Goal: Task Accomplishment & Management: Complete application form

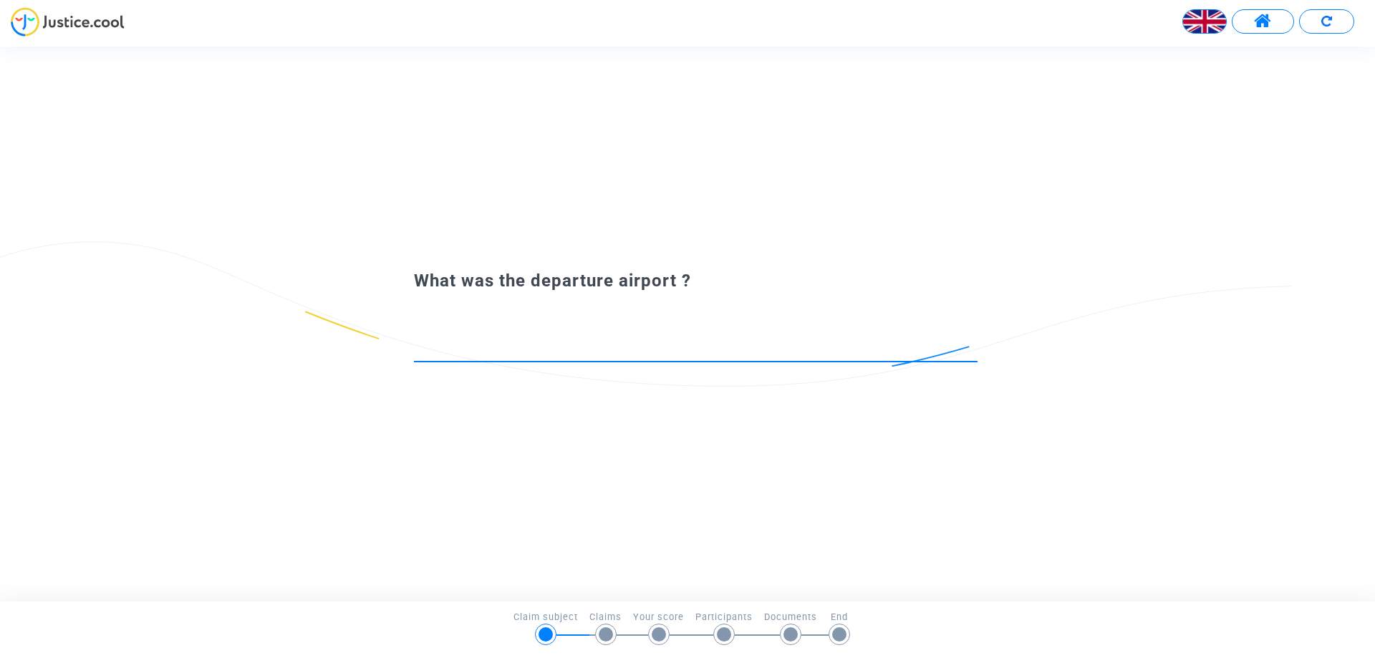
click at [521, 342] on input at bounding box center [696, 349] width 564 height 14
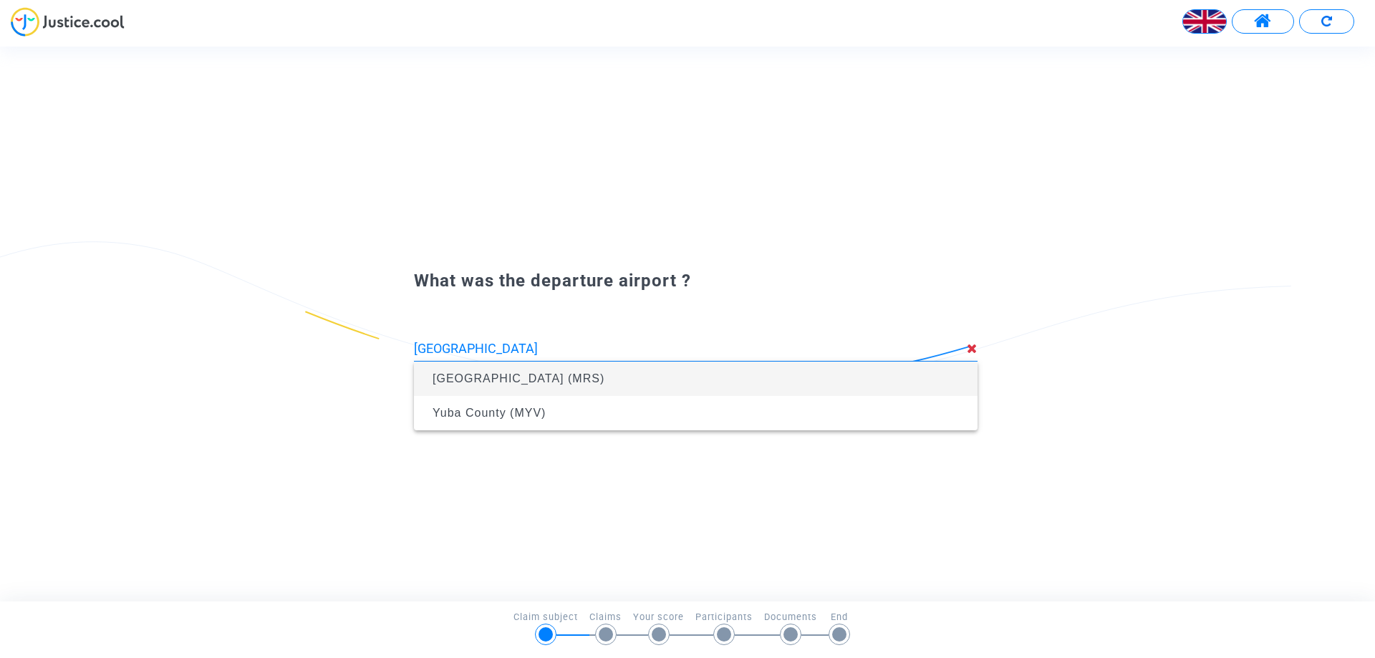
click at [543, 379] on span "[GEOGRAPHIC_DATA] (MRS)" at bounding box center [519, 378] width 172 height 12
type input "[GEOGRAPHIC_DATA] (MRS)"
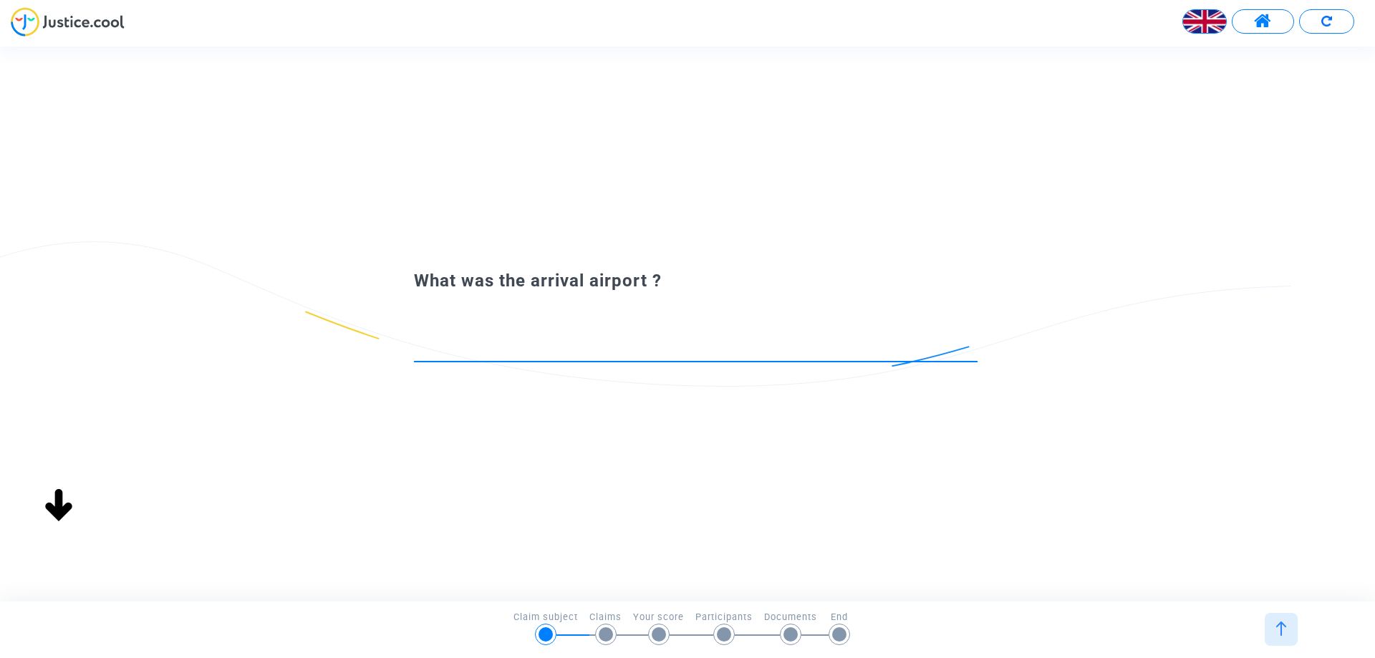
click at [513, 351] on input at bounding box center [696, 349] width 564 height 14
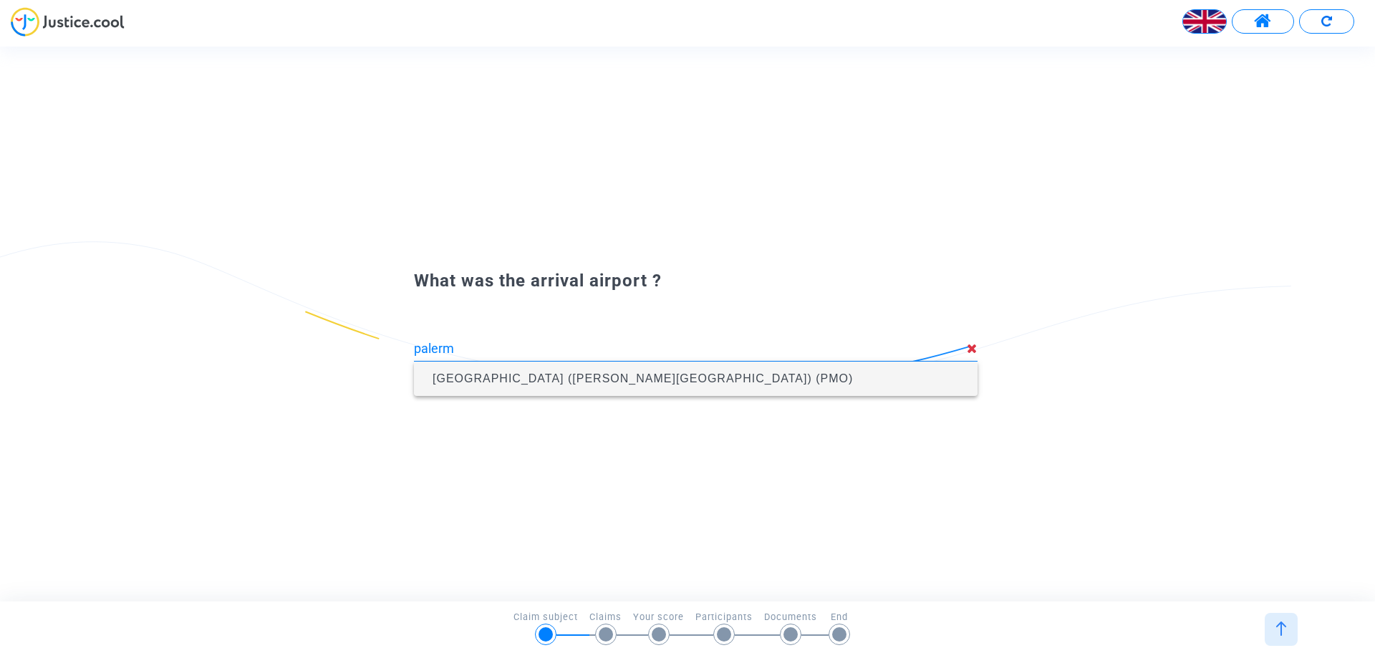
click at [544, 377] on span "[GEOGRAPHIC_DATA] ([PERSON_NAME][GEOGRAPHIC_DATA]) (PMO)" at bounding box center [643, 378] width 420 height 12
type input "[GEOGRAPHIC_DATA] ([PERSON_NAME][GEOGRAPHIC_DATA]) (PMO)"
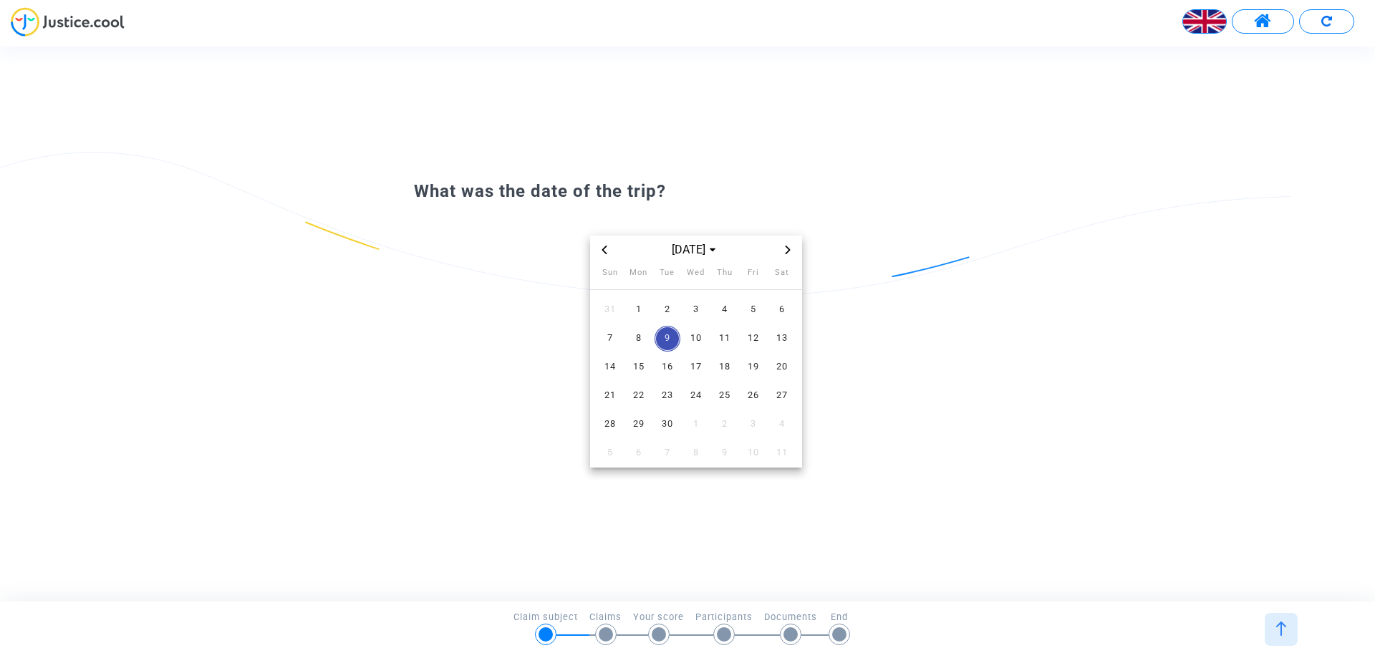
click at [607, 253] on icon "Previous month" at bounding box center [604, 250] width 9 height 9
click at [611, 420] on span "24" at bounding box center [610, 425] width 26 height 26
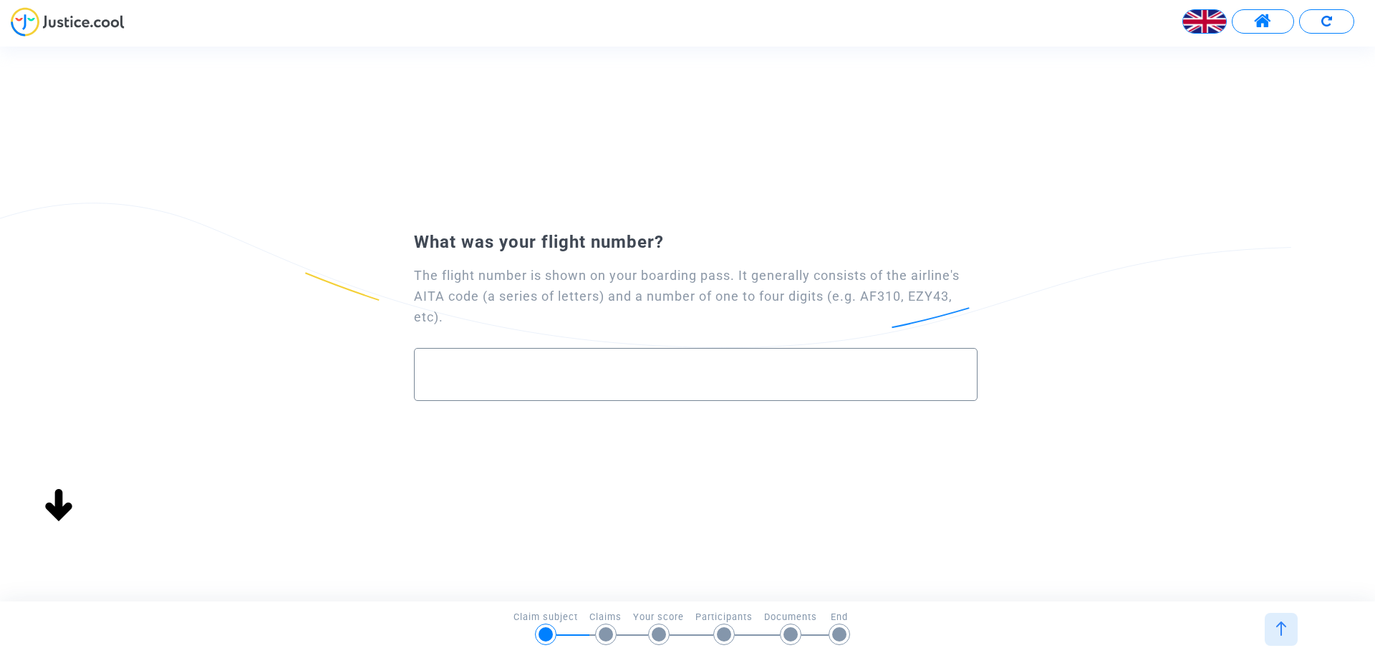
click at [642, 423] on div "What was the date of the trip? [DATE] Sun Mon Tue Wed Thu Fri Sat 27 28 29 30 3…" at bounding box center [700, 324] width 1400 height 554
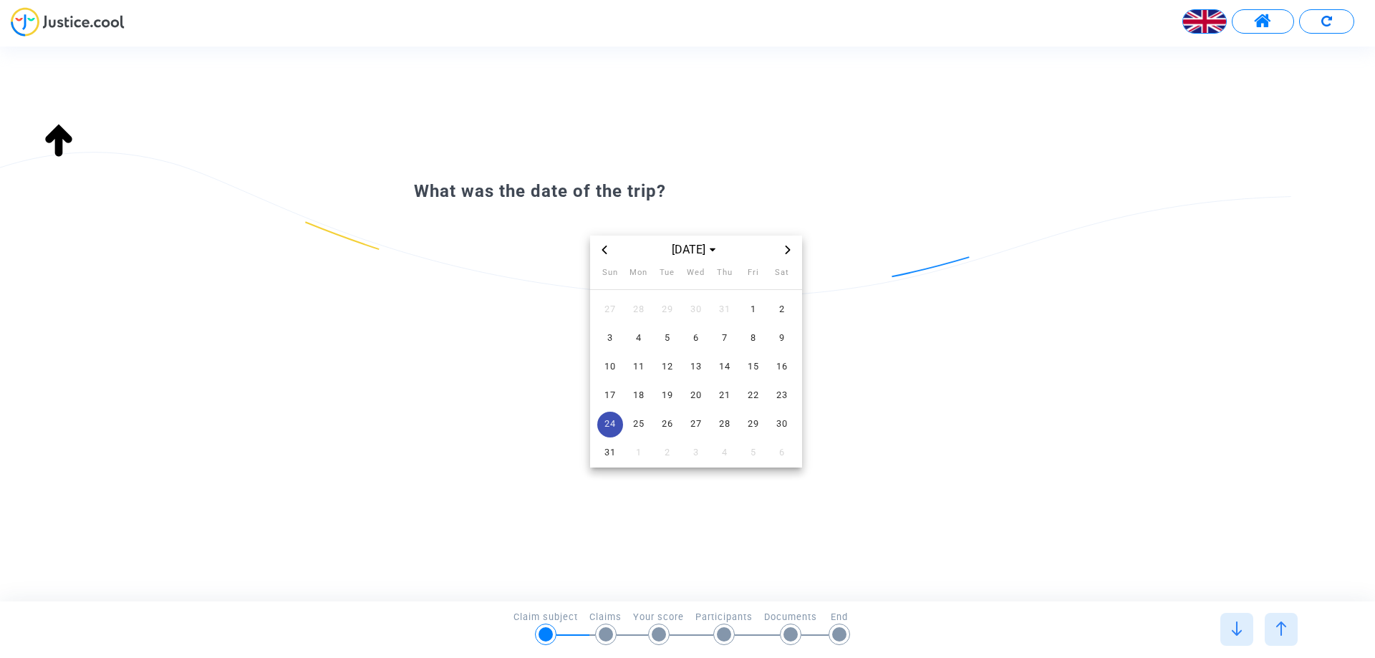
type input "[GEOGRAPHIC_DATA] ([PERSON_NAME][GEOGRAPHIC_DATA]) (PMO)"
click at [642, 421] on span "25" at bounding box center [639, 425] width 26 height 26
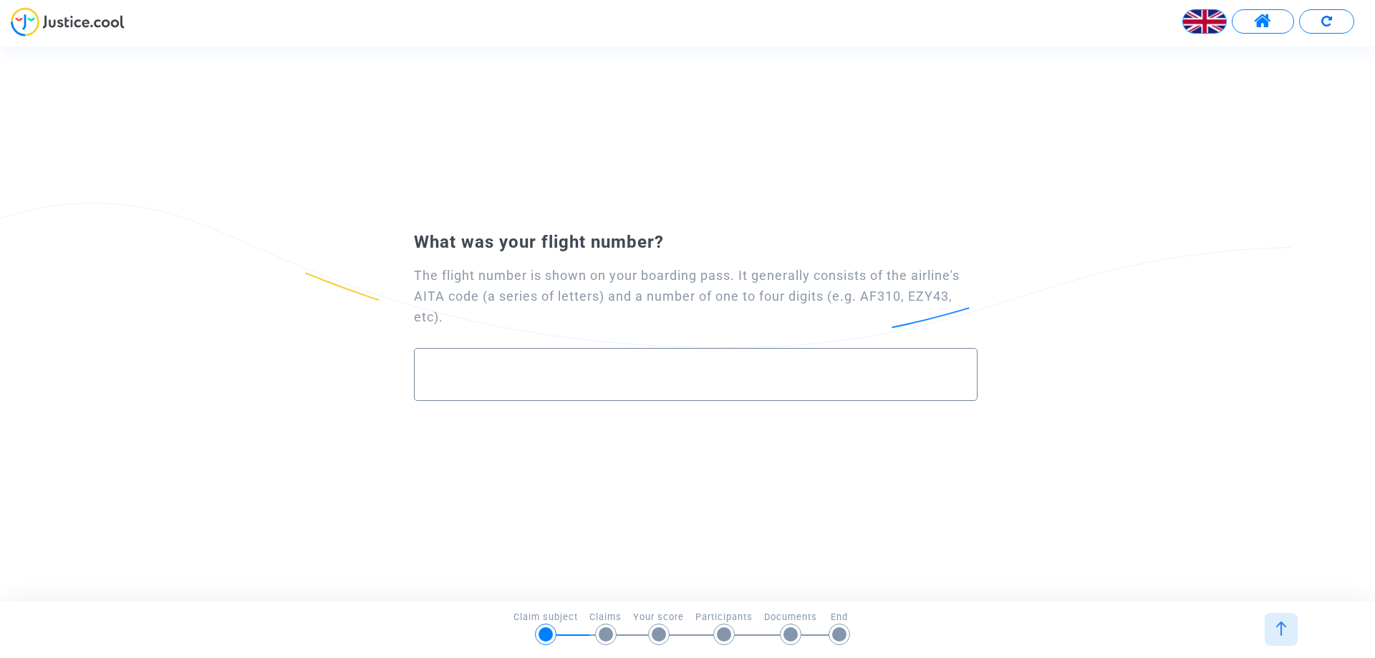
click at [1200, 22] on img at bounding box center [1204, 21] width 43 height 43
click at [1175, 55] on div "Français" at bounding box center [1169, 59] width 113 height 34
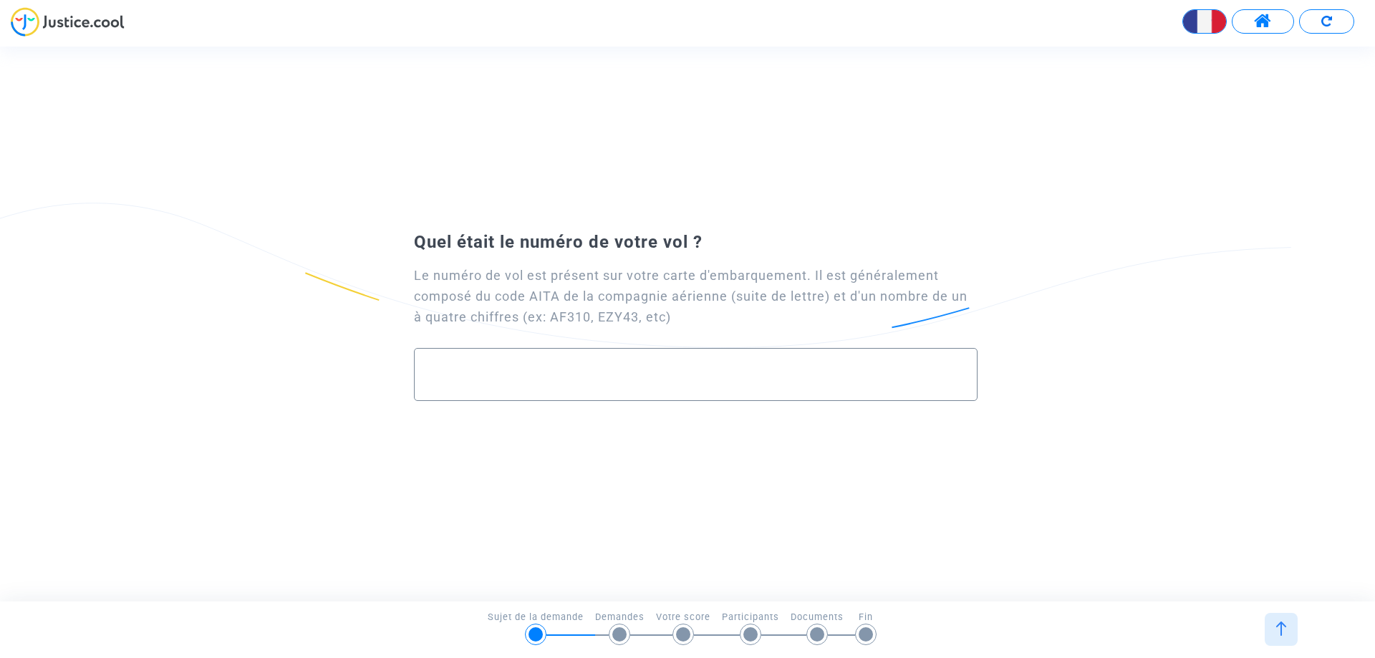
paste input "FR 6785"
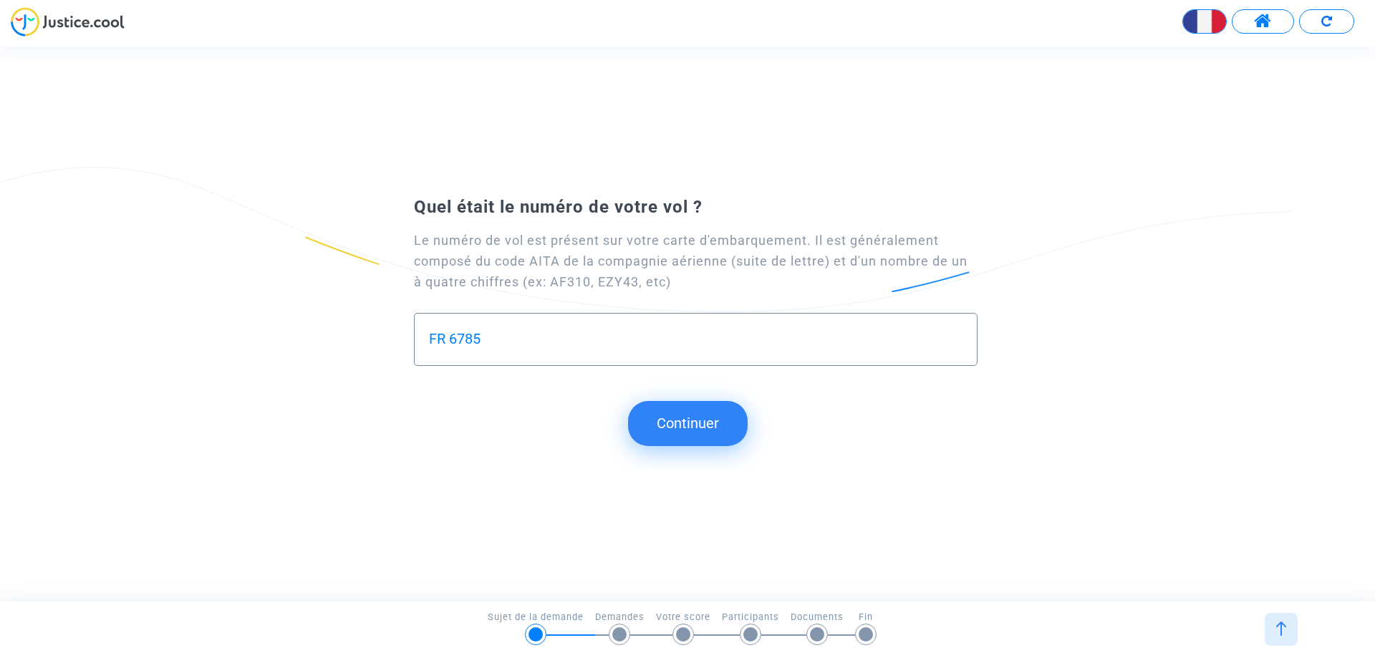
type input "FR 6785"
click at [695, 414] on button "Continuer" at bounding box center [688, 423] width 120 height 44
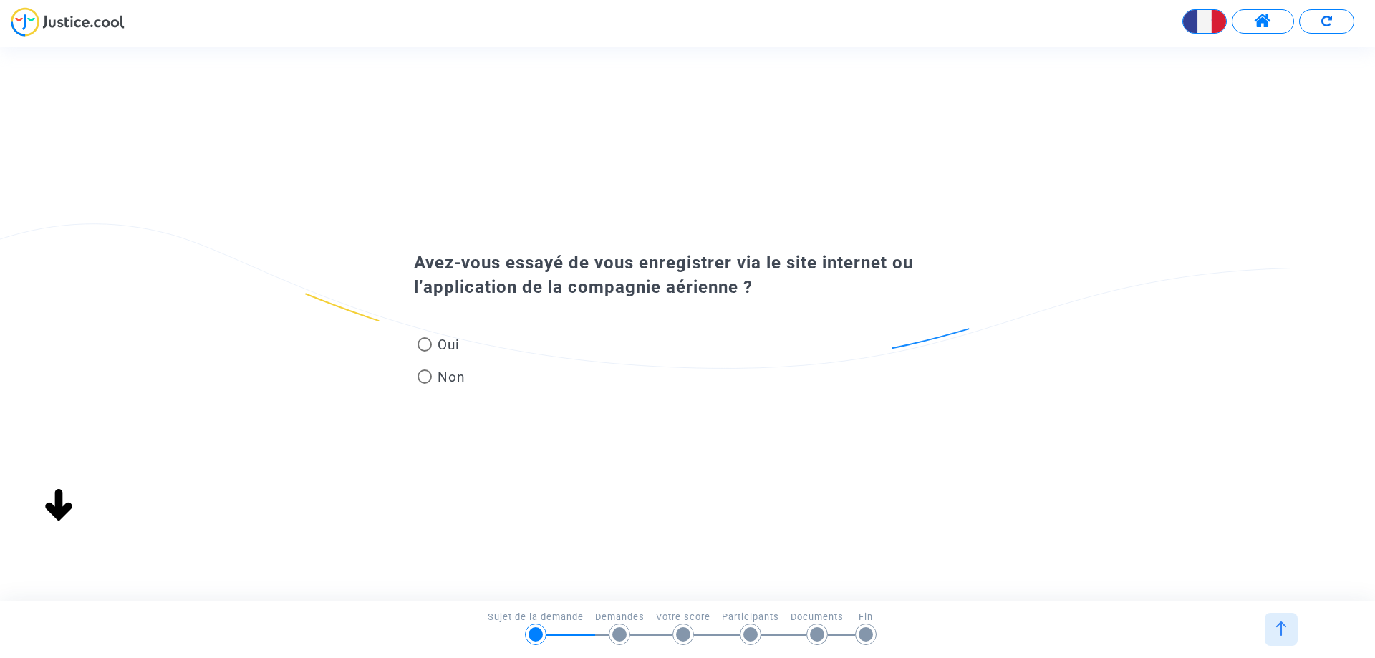
click at [446, 341] on span "Oui" at bounding box center [446, 344] width 28 height 19
click at [425, 352] on input "Oui" at bounding box center [424, 352] width 1 height 1
radio input "true"
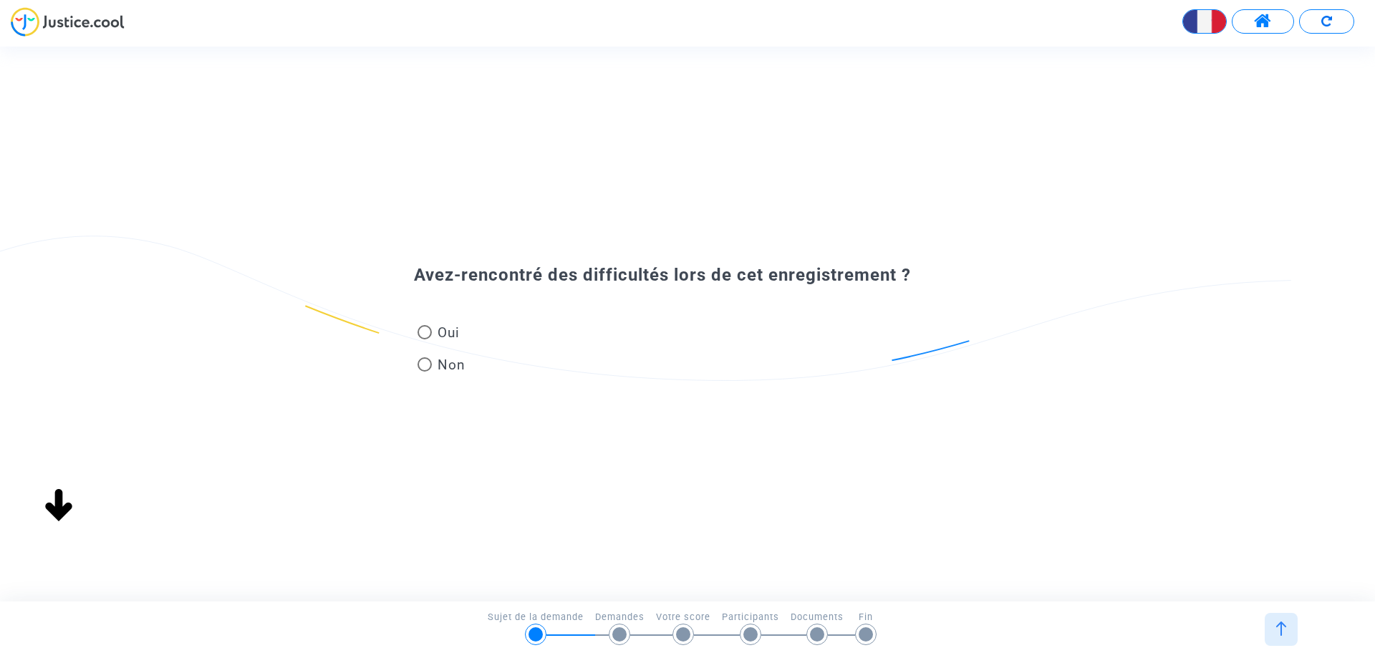
click at [455, 331] on span "Oui" at bounding box center [446, 332] width 28 height 19
click at [425, 339] on input "Oui" at bounding box center [424, 339] width 1 height 1
radio input "true"
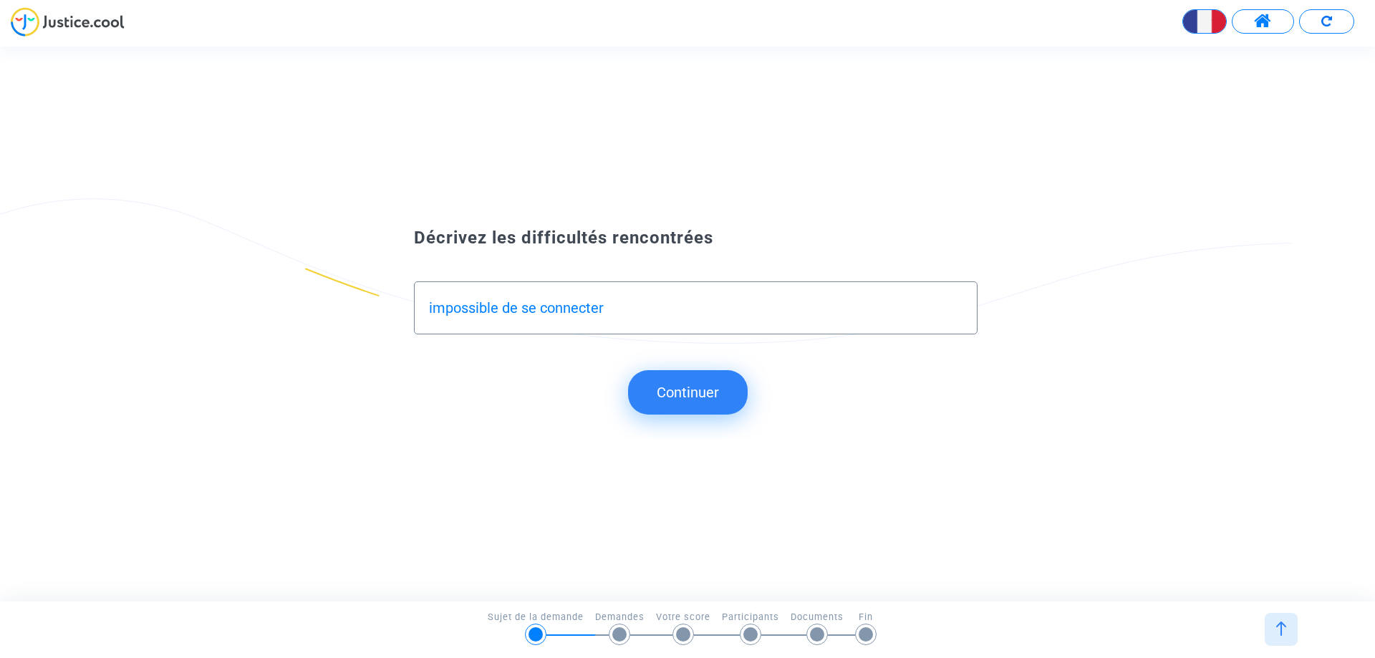
type input "impossible de se connecter"
click at [693, 405] on button "Continuer" at bounding box center [688, 392] width 120 height 44
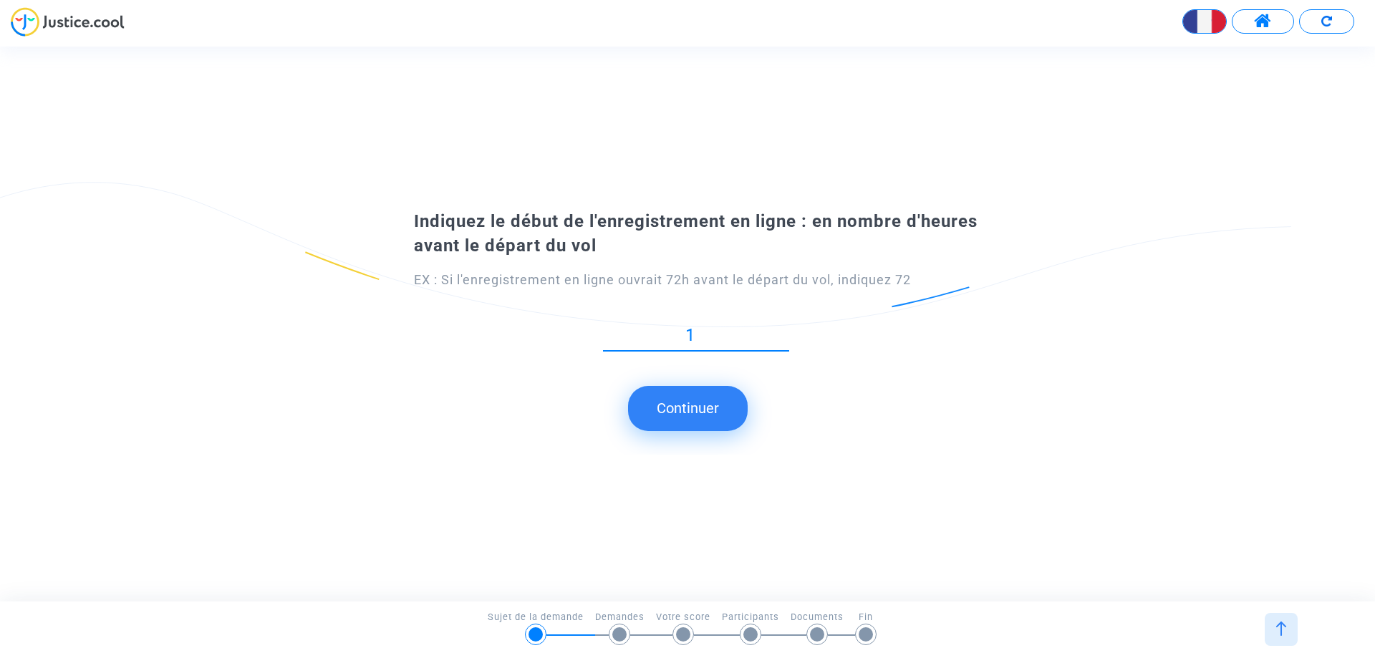
click at [783, 345] on input "1" at bounding box center [696, 335] width 186 height 19
click at [688, 337] on input "1" at bounding box center [696, 335] width 186 height 19
type input "24"
click at [720, 420] on button "Continuer" at bounding box center [688, 408] width 120 height 44
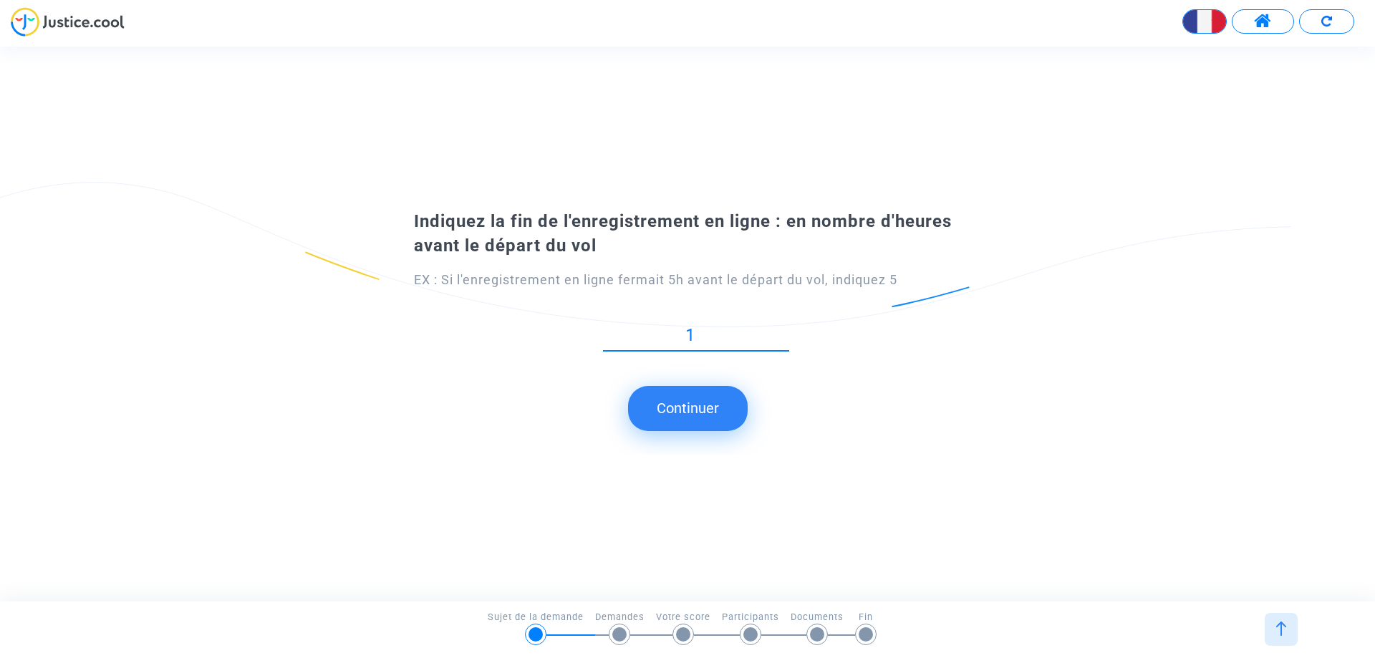
click at [722, 338] on input "1" at bounding box center [696, 335] width 186 height 19
drag, startPoint x: 711, startPoint y: 338, endPoint x: 665, endPoint y: 335, distance: 46.6
click at [665, 335] on input "1" at bounding box center [696, 335] width 186 height 19
type input "2"
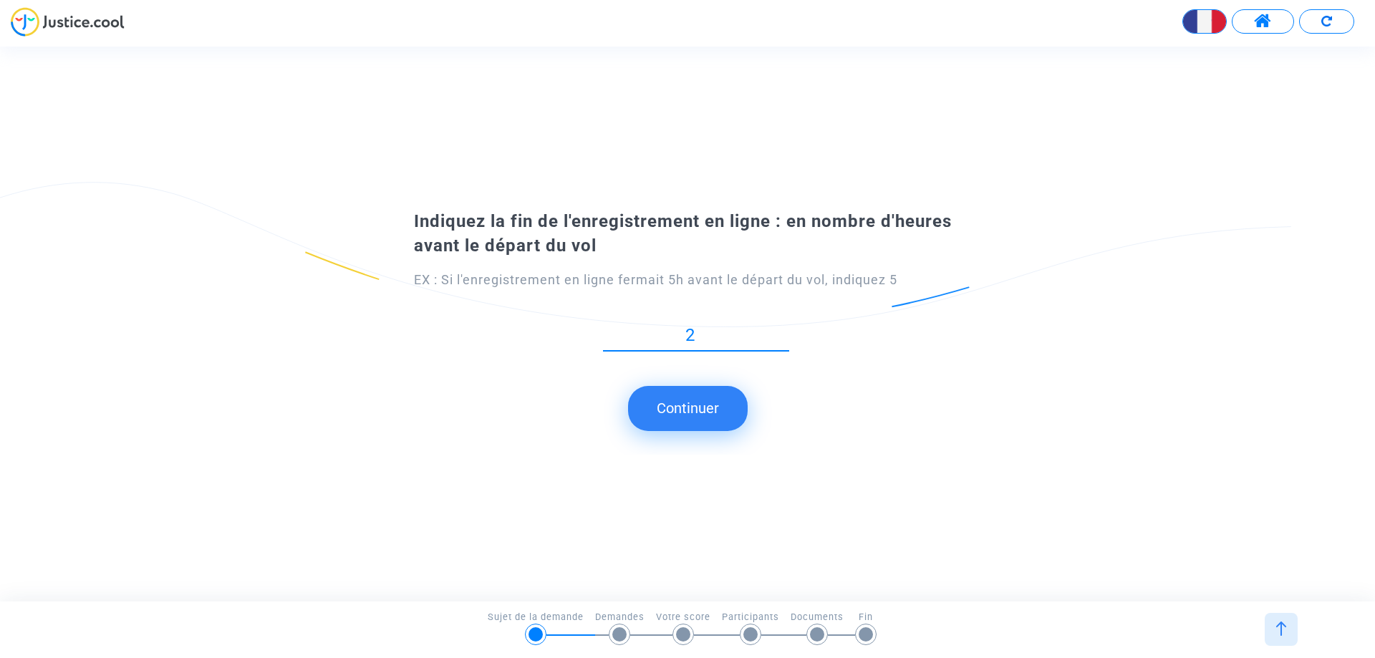
click at [726, 420] on button "Continuer" at bounding box center [688, 408] width 120 height 44
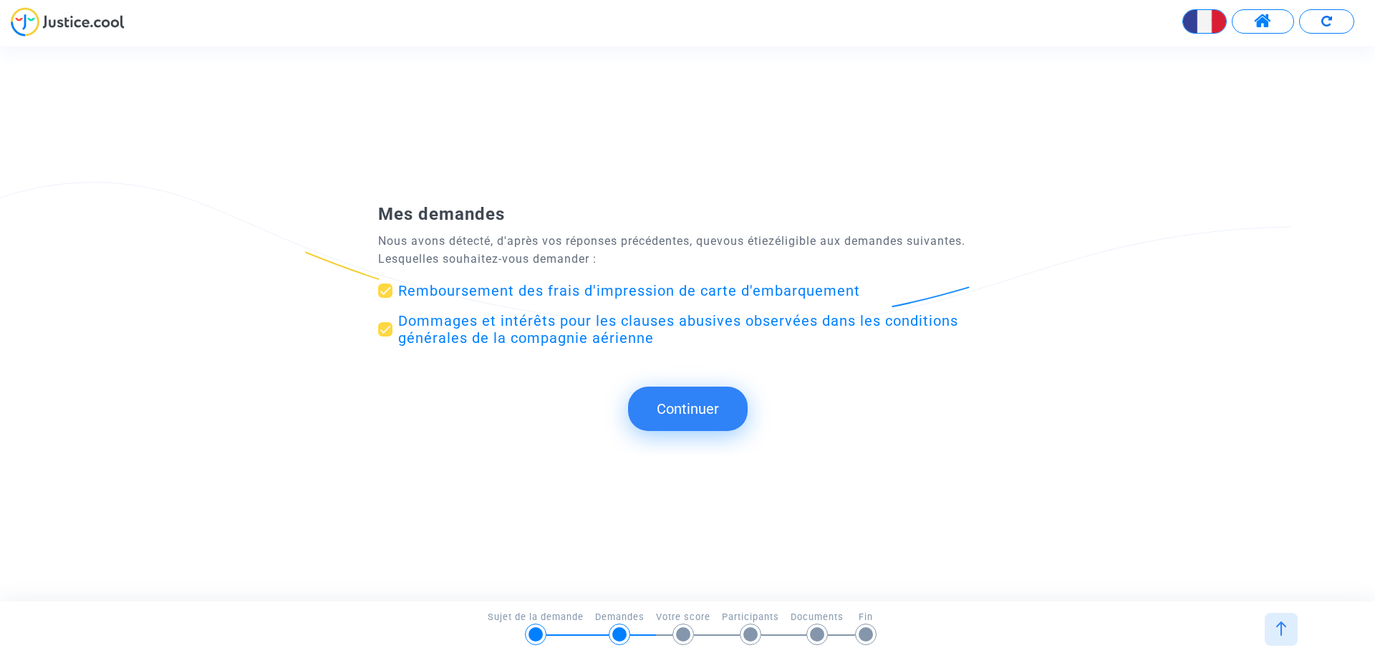
click at [713, 418] on button "Continuer" at bounding box center [688, 409] width 120 height 44
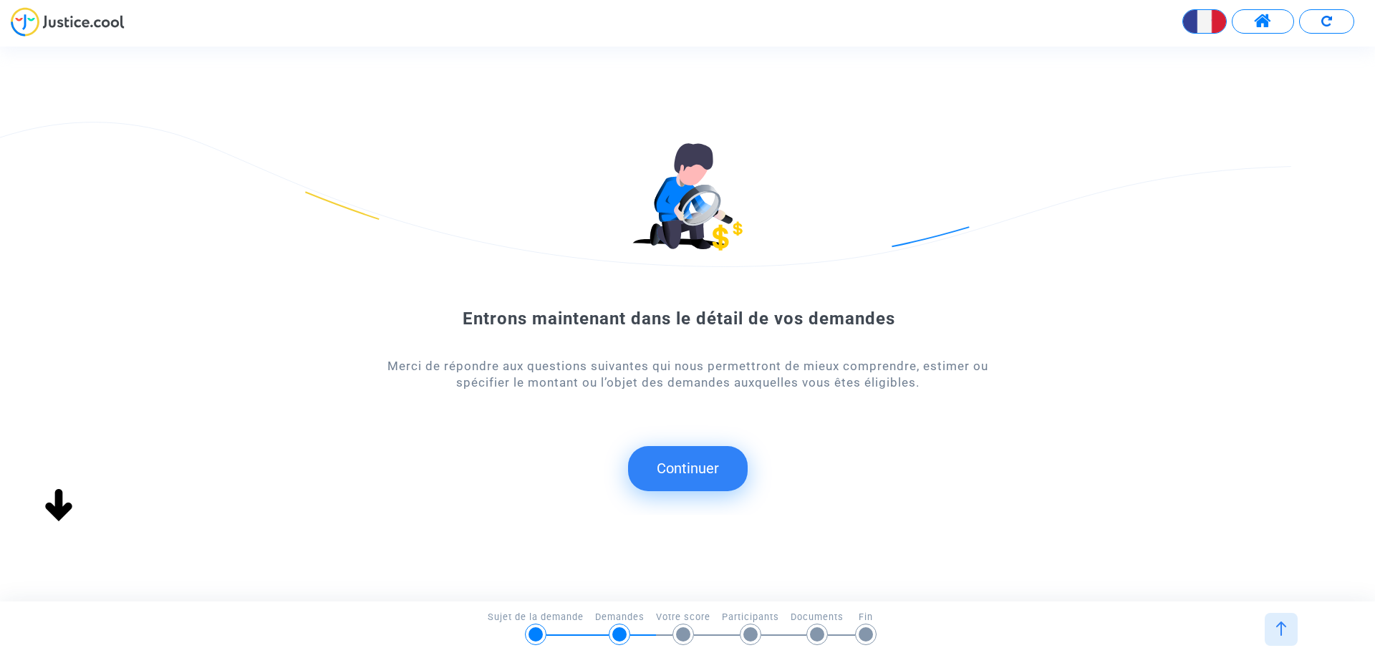
click at [685, 462] on button "Continuer" at bounding box center [688, 468] width 120 height 44
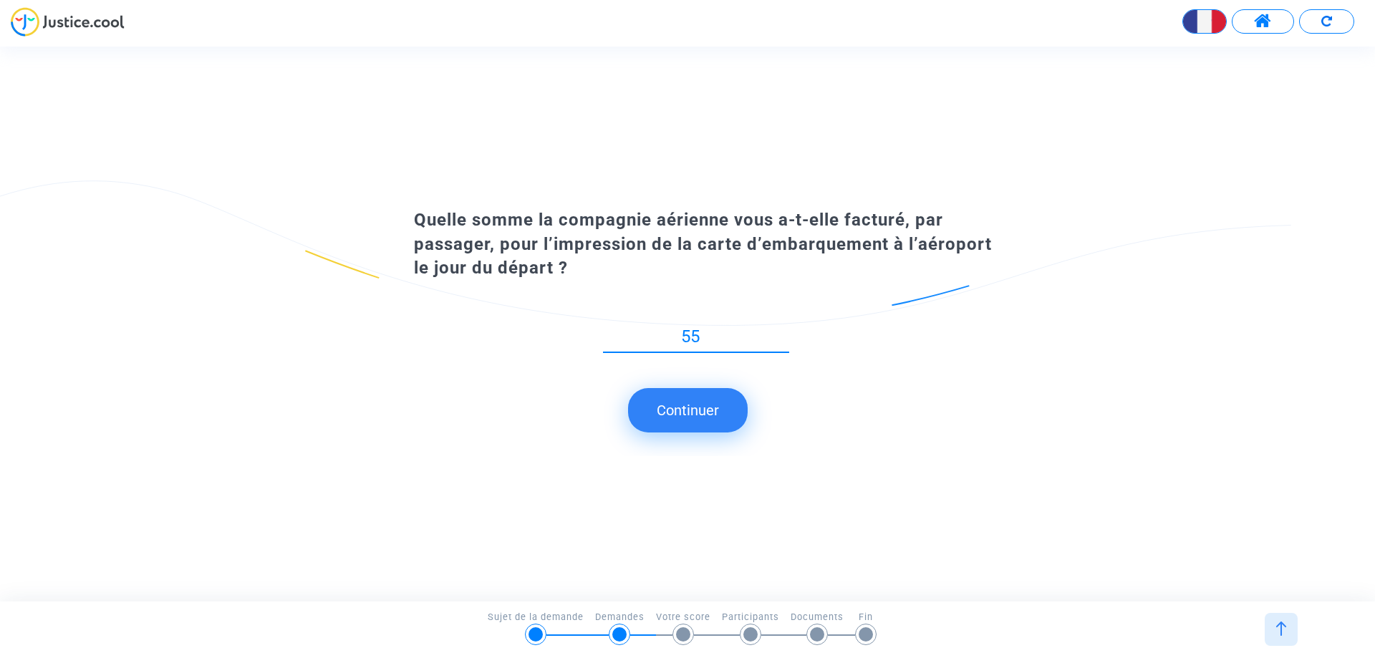
type input "55"
click at [670, 407] on button "Continuer" at bounding box center [688, 410] width 120 height 44
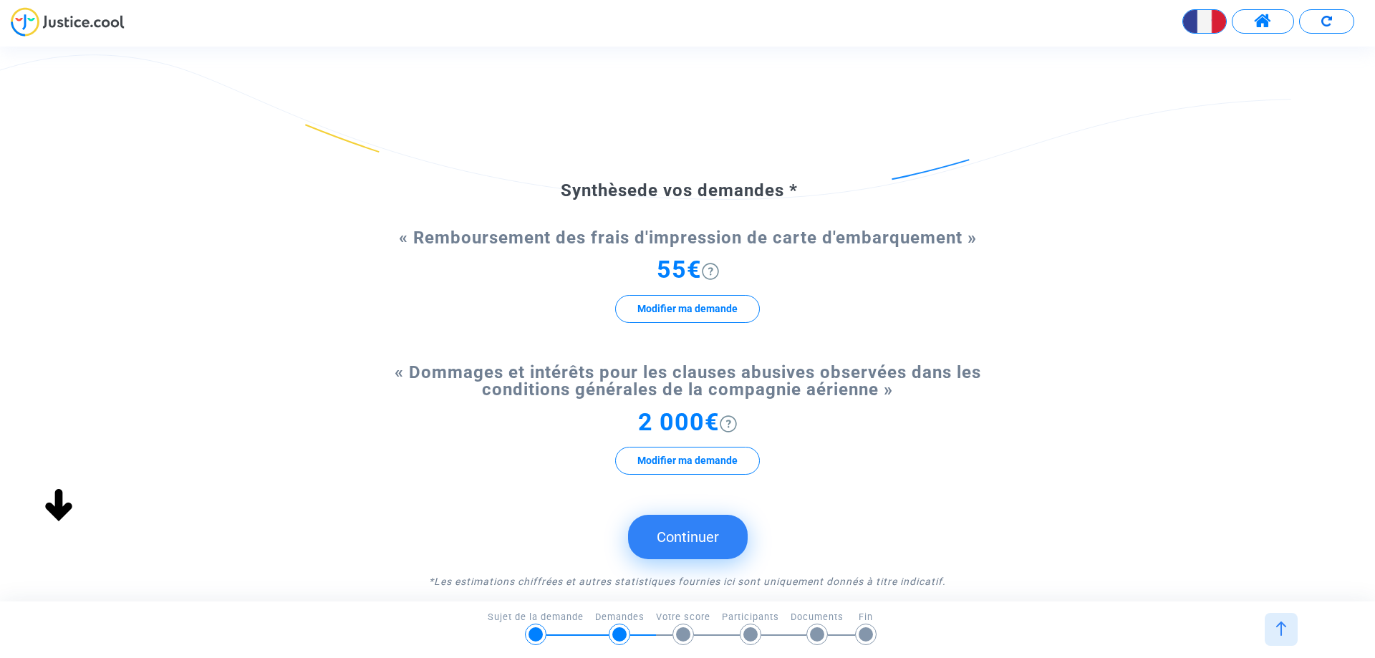
scroll to position [72, 0]
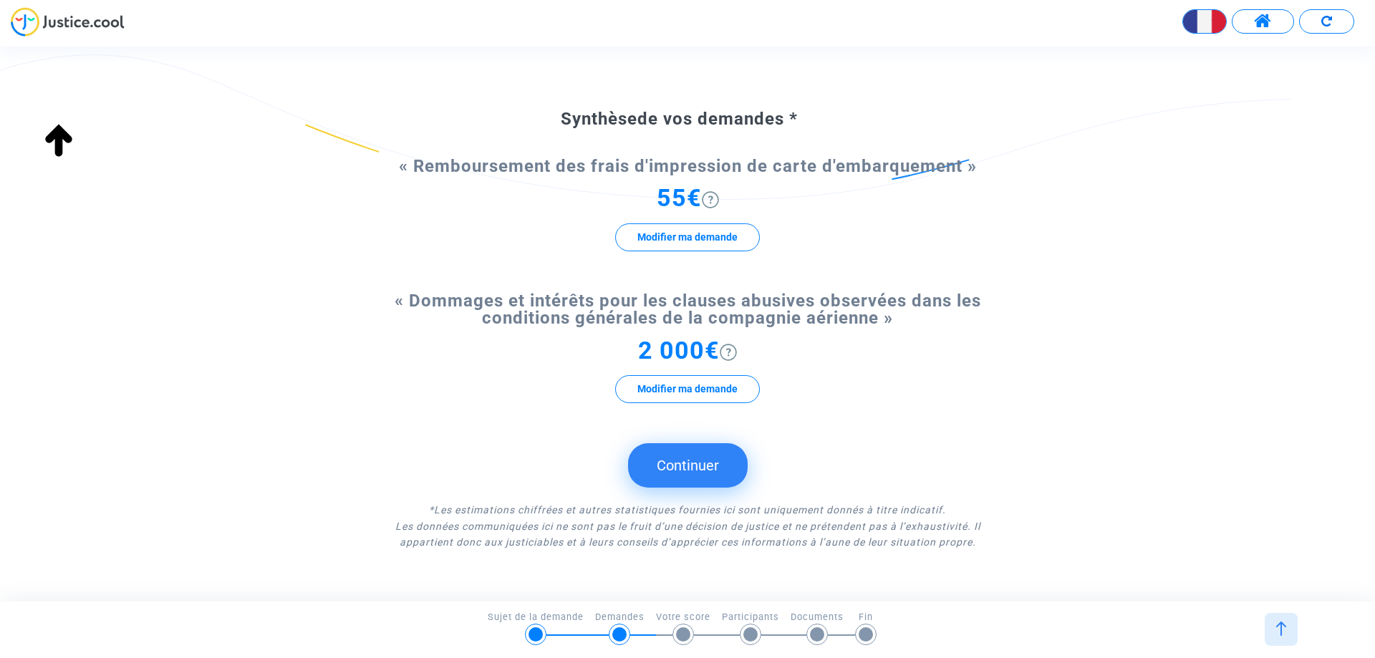
click at [718, 463] on button "Continuer" at bounding box center [688, 465] width 120 height 44
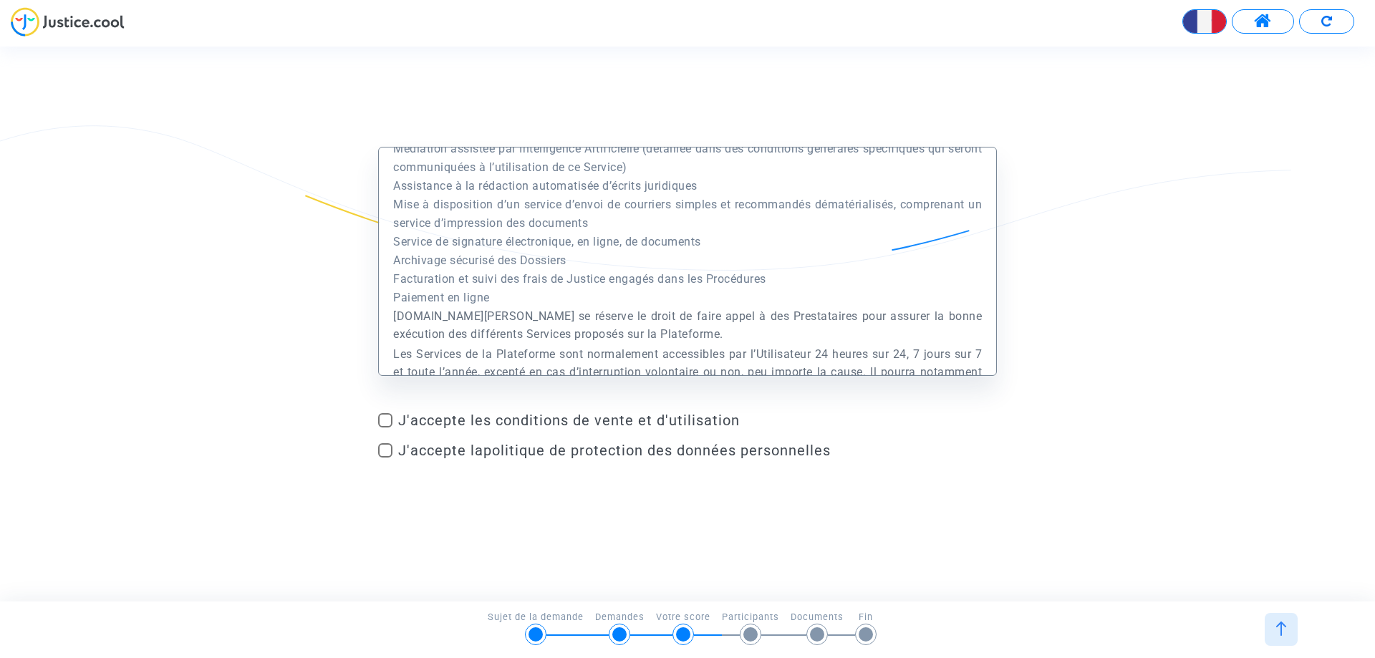
scroll to position [1719, 0]
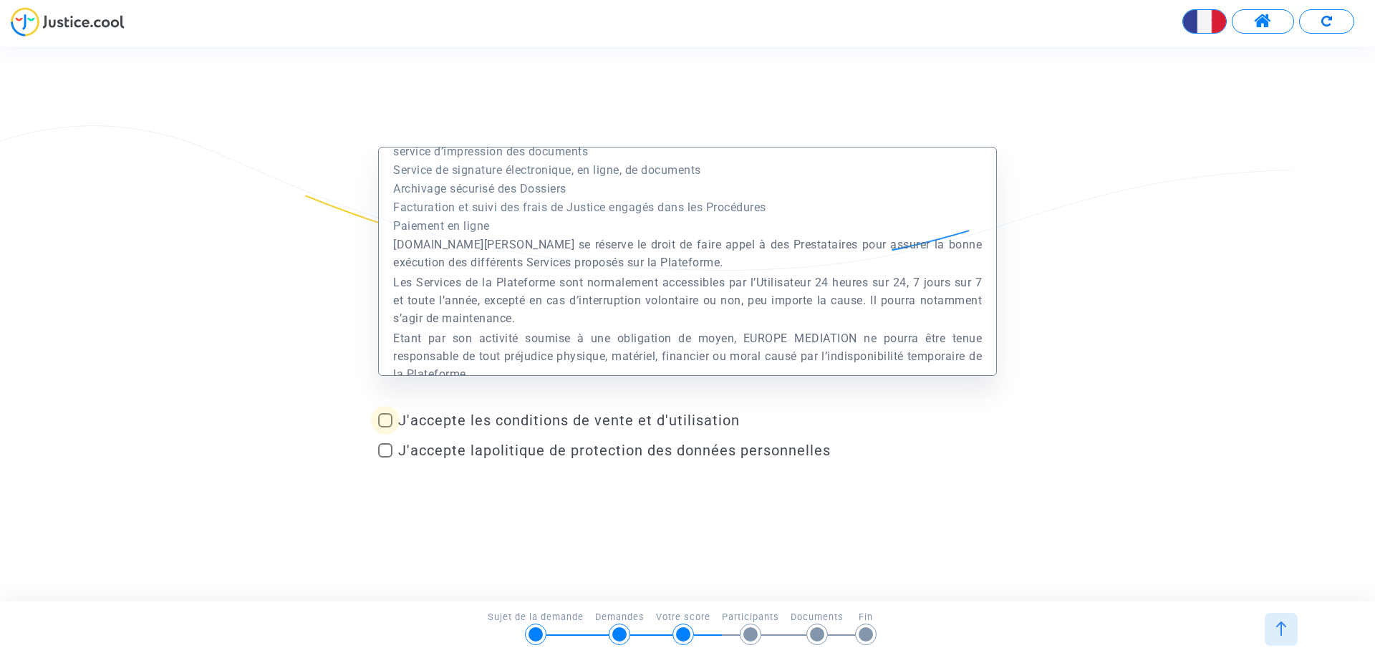
click at [411, 423] on span "J'accepte les conditions de vente et d'utilisation" at bounding box center [697, 420] width 599 height 17
click at [385, 427] on input "J'accepte les conditions de vente et d'utilisation" at bounding box center [385, 427] width 1 height 1
checkbox input "true"
click at [394, 458] on label "J'accepte la politique de protection des données personnelles" at bounding box center [687, 450] width 619 height 17
click at [385, 458] on input "J'accepte la politique de protection des données personnelles" at bounding box center [385, 458] width 1 height 1
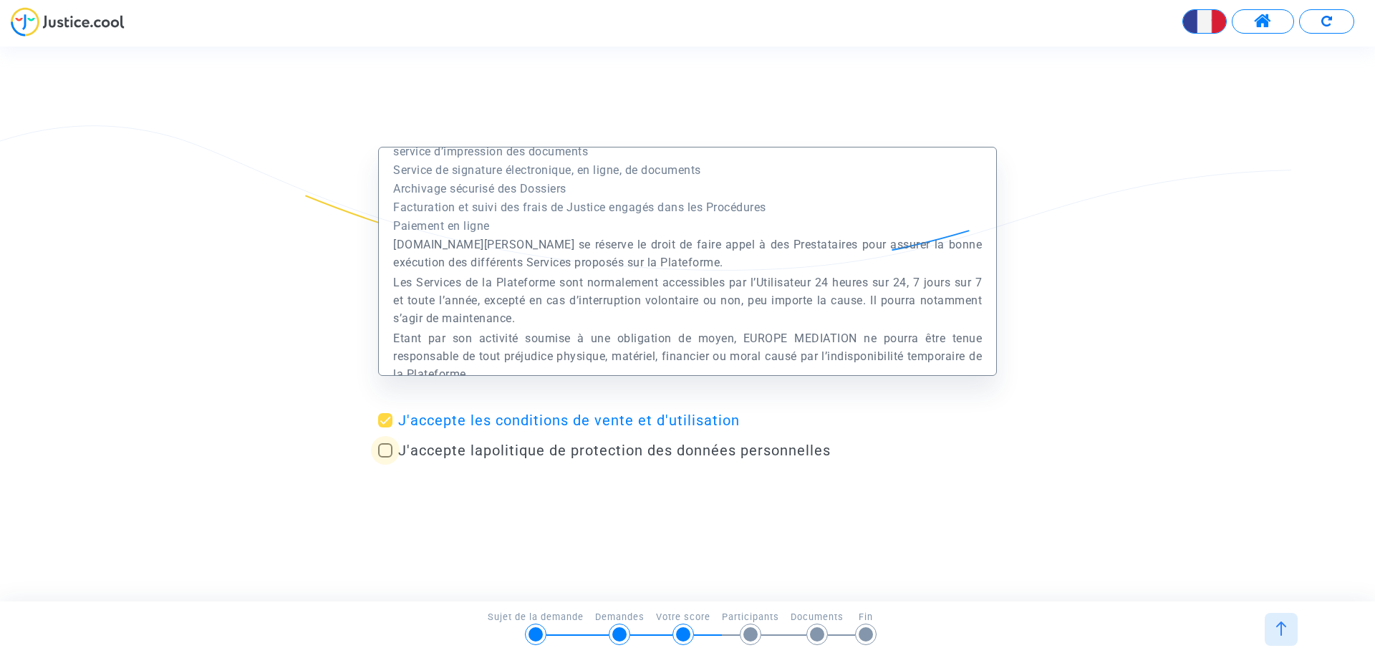
checkbox input "true"
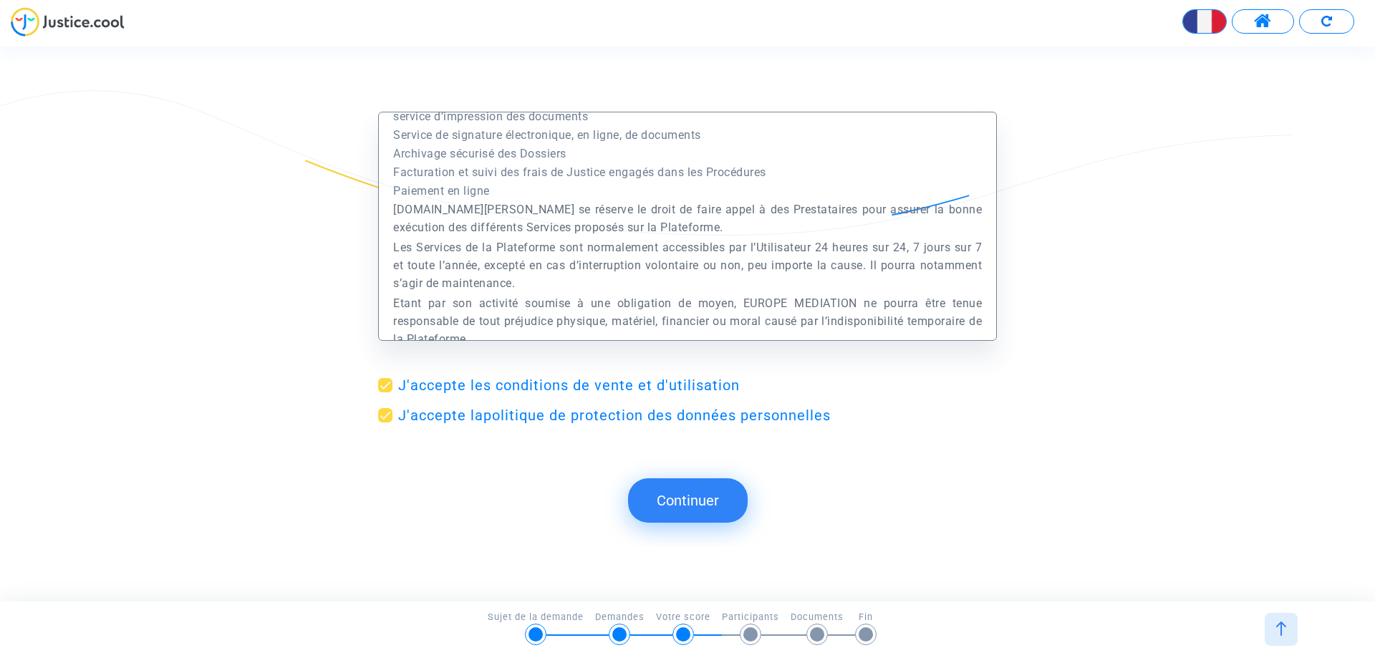
click at [703, 504] on button "Continuer" at bounding box center [688, 500] width 120 height 44
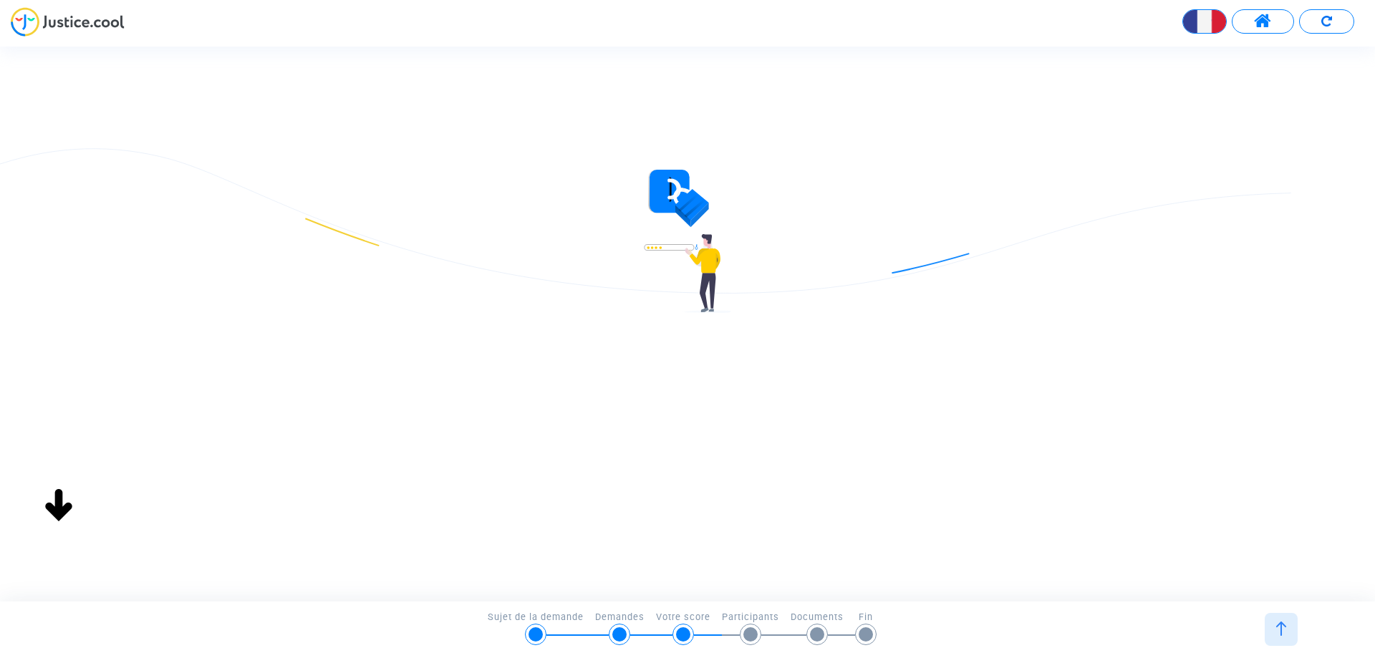
scroll to position [0, 0]
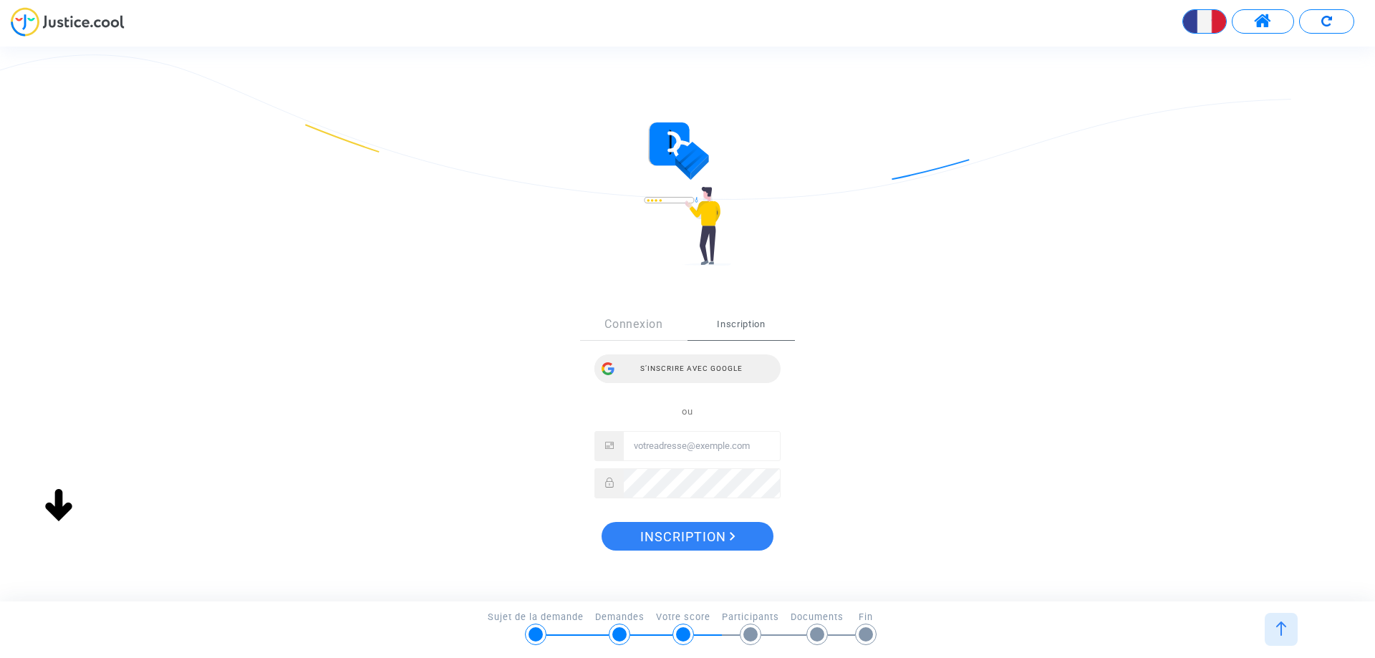
click at [683, 370] on div "S’inscrire avec Google" at bounding box center [687, 368] width 186 height 29
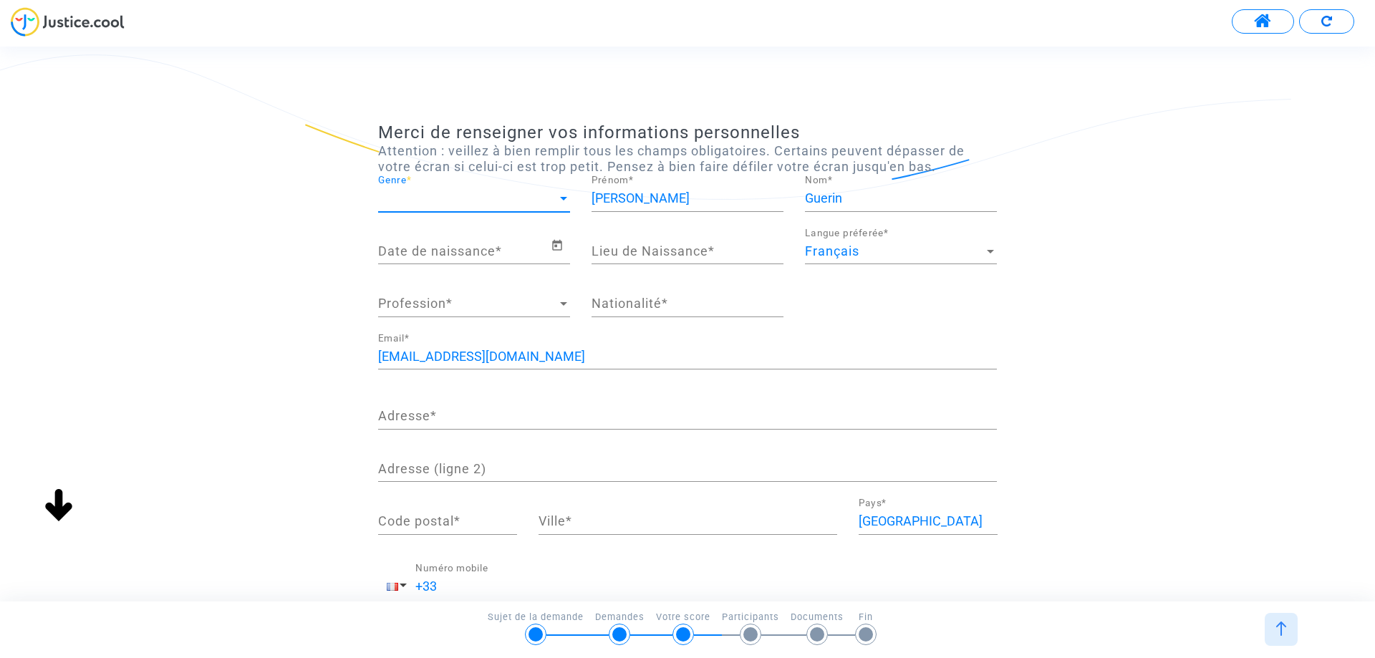
click at [423, 200] on span "Genre" at bounding box center [467, 198] width 179 height 14
click at [426, 239] on span "Monsieur" at bounding box center [474, 237] width 192 height 39
click at [471, 257] on input "Date de naissance *" at bounding box center [464, 251] width 173 height 14
click at [523, 255] on input "Date de naissance *" at bounding box center [464, 251] width 173 height 14
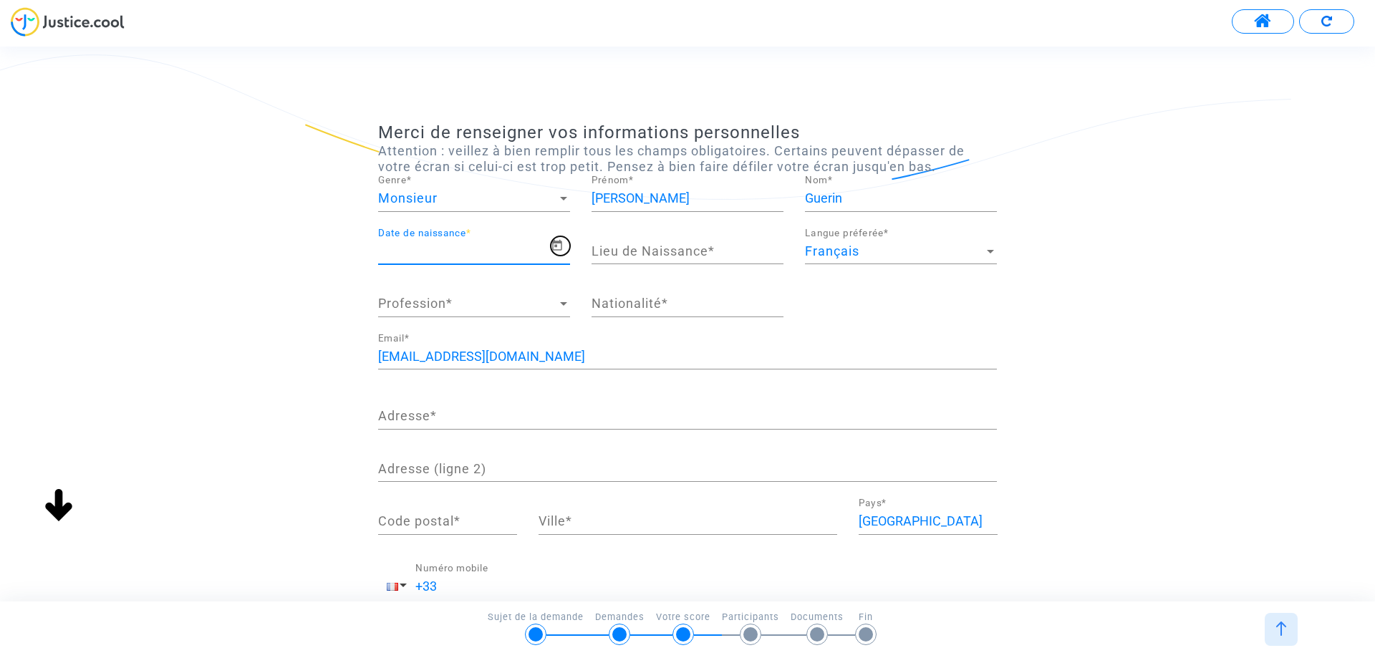
click at [559, 248] on icon "Open calendar" at bounding box center [557, 245] width 13 height 17
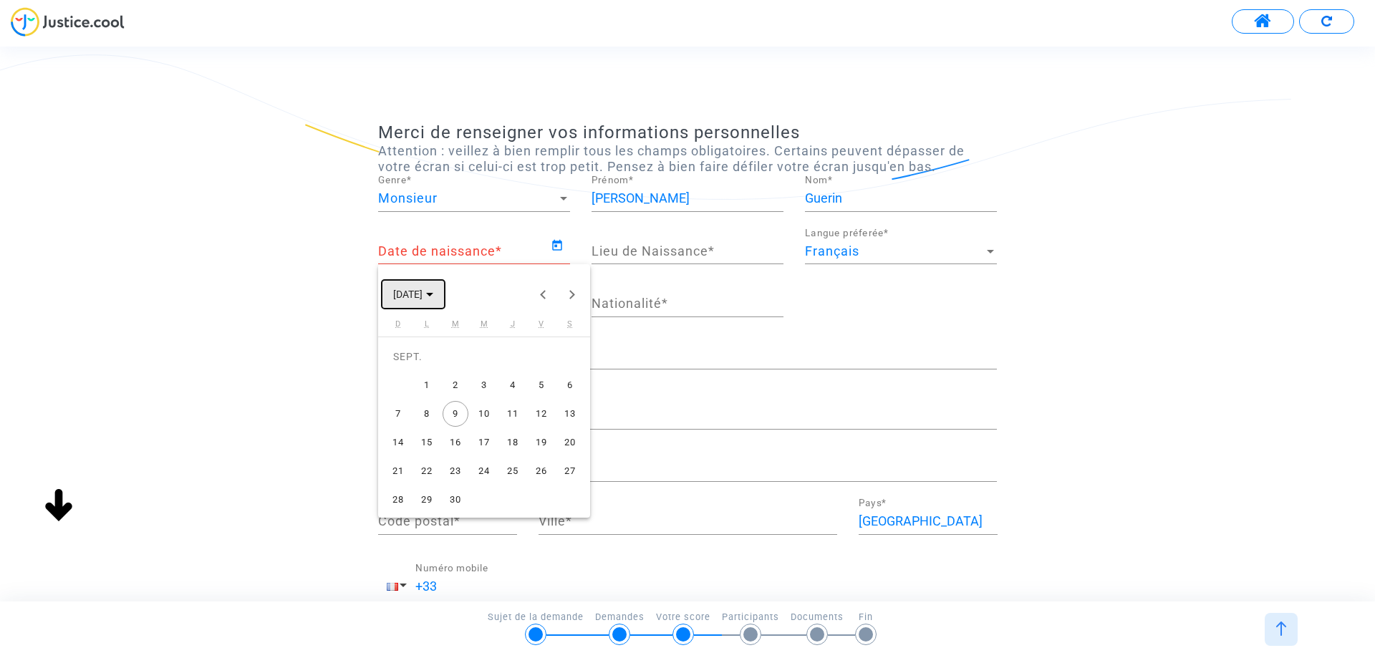
click at [422, 291] on span "SEPT. 2025" at bounding box center [407, 294] width 29 height 11
click at [543, 300] on button "Previous 24 years" at bounding box center [543, 294] width 29 height 29
click at [542, 294] on button "Previous 24 years" at bounding box center [543, 294] width 29 height 29
click at [498, 397] on div "1978" at bounding box center [509, 396] width 45 height 26
click at [520, 420] on div "NOV." at bounding box center [509, 425] width 45 height 26
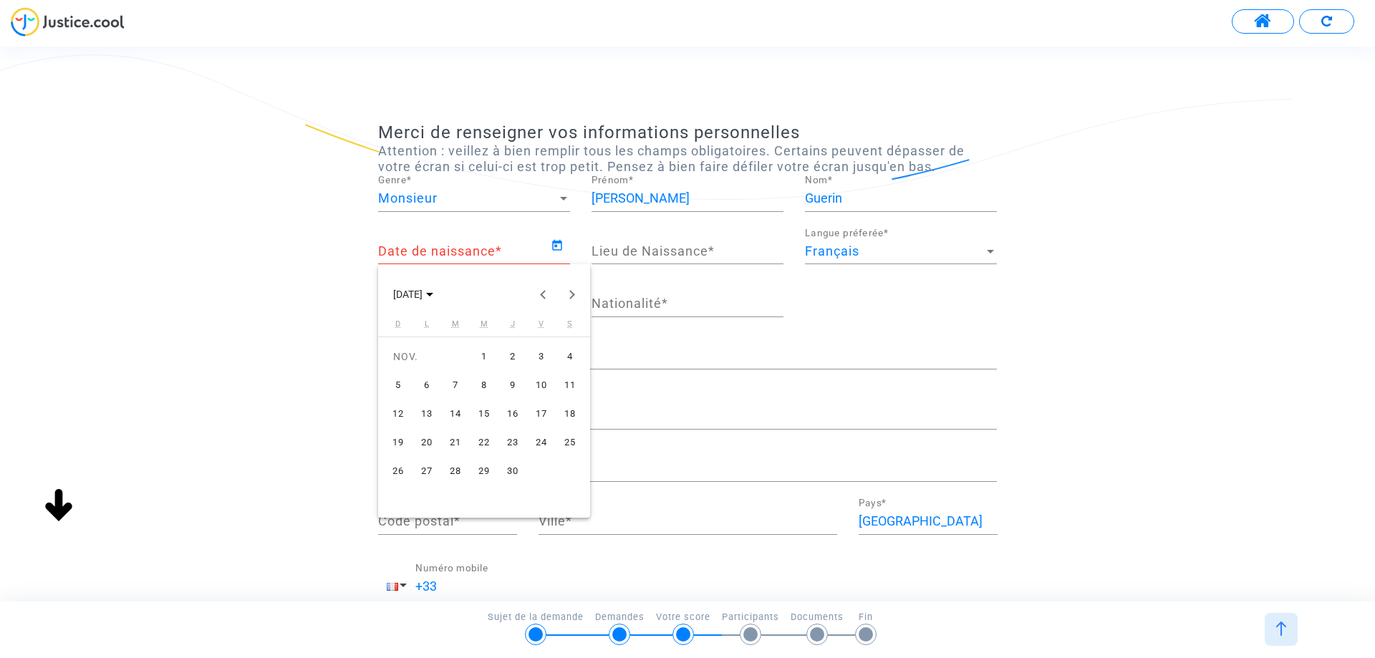
click at [543, 411] on div "17" at bounding box center [541, 414] width 26 height 26
type input "17/11/1978"
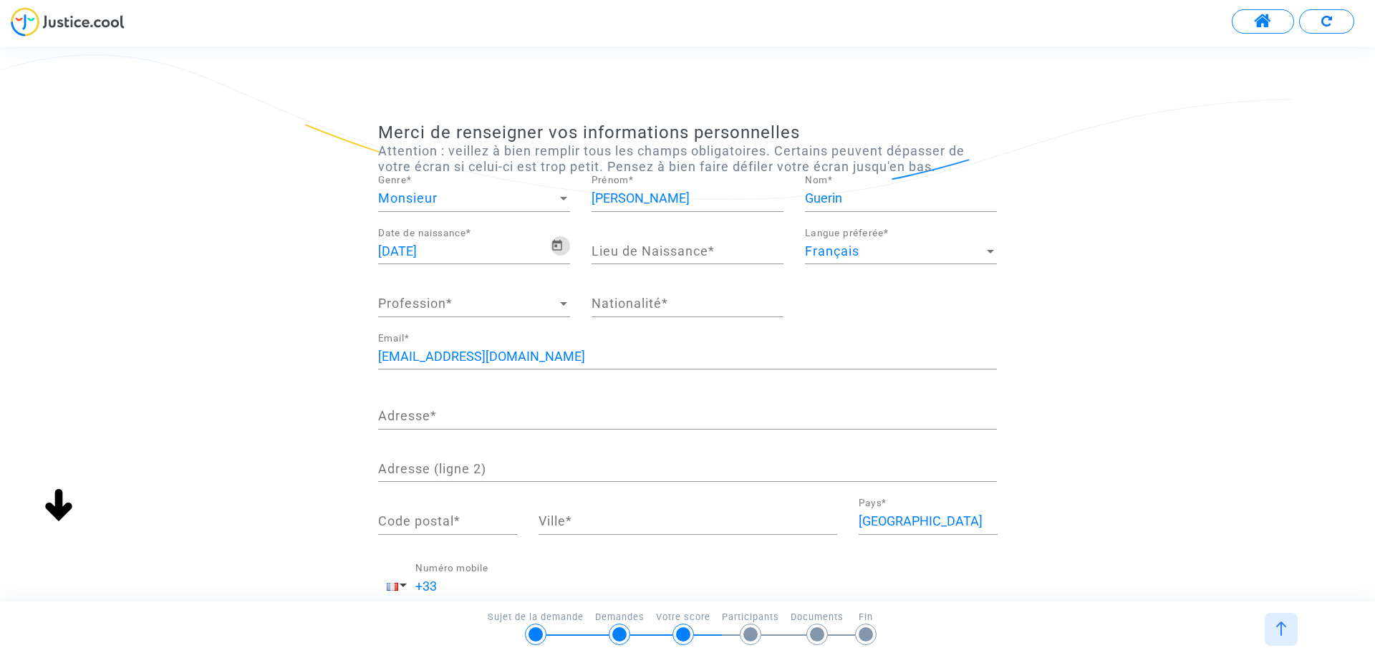
click at [733, 250] on input "Lieu de Naissance *" at bounding box center [687, 251] width 192 height 14
type input "[GEOGRAPHIC_DATA]"
click at [444, 301] on span "Profession" at bounding box center [467, 303] width 179 height 14
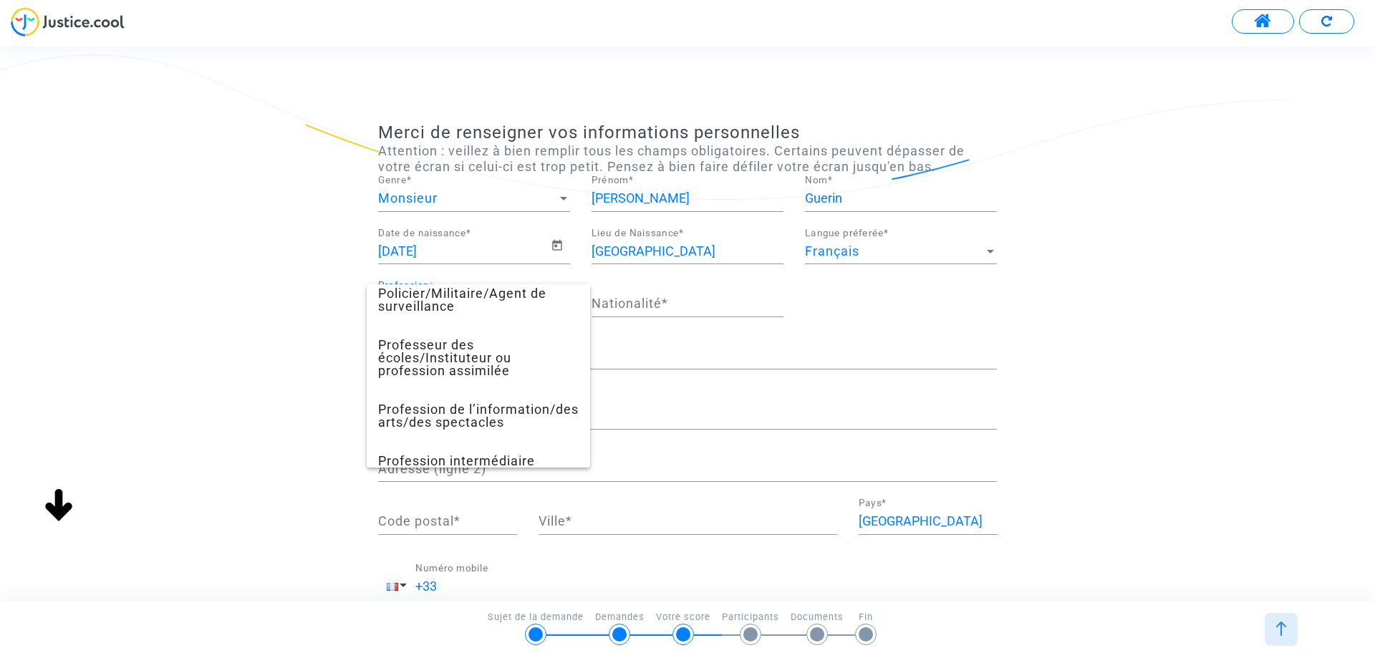
scroll to position [155, 0]
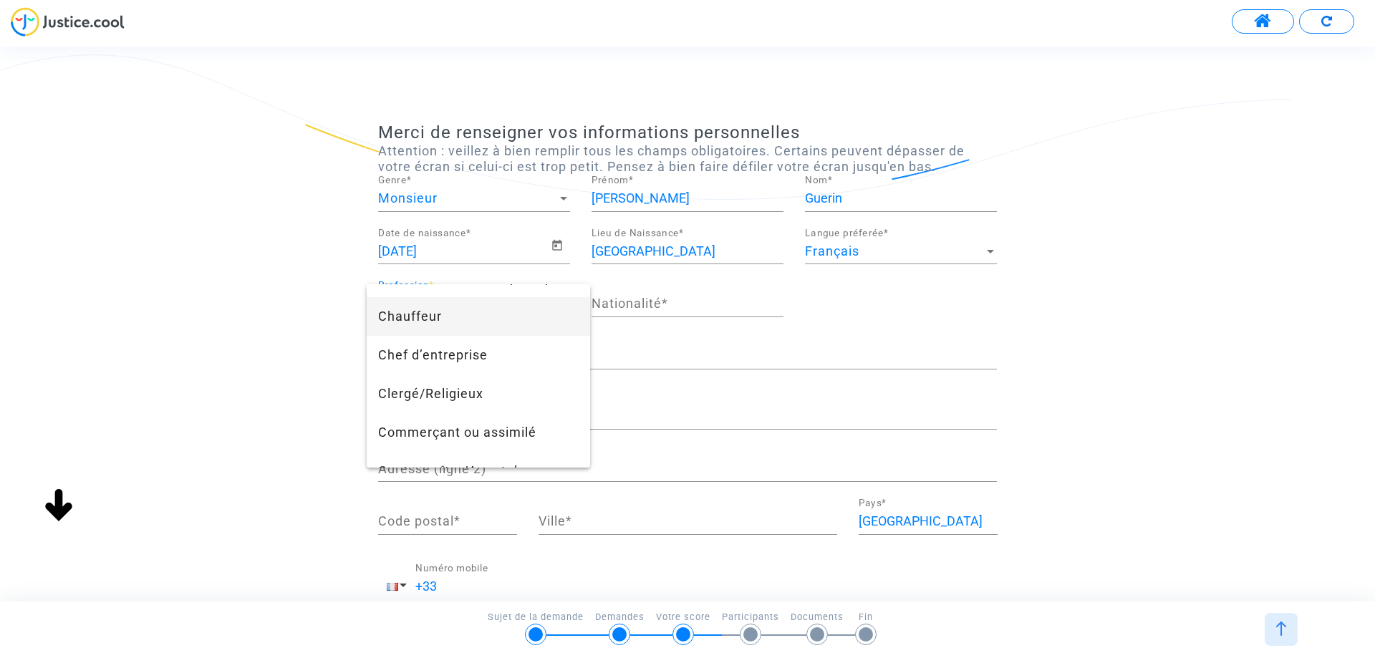
click at [309, 298] on div at bounding box center [687, 329] width 1375 height 658
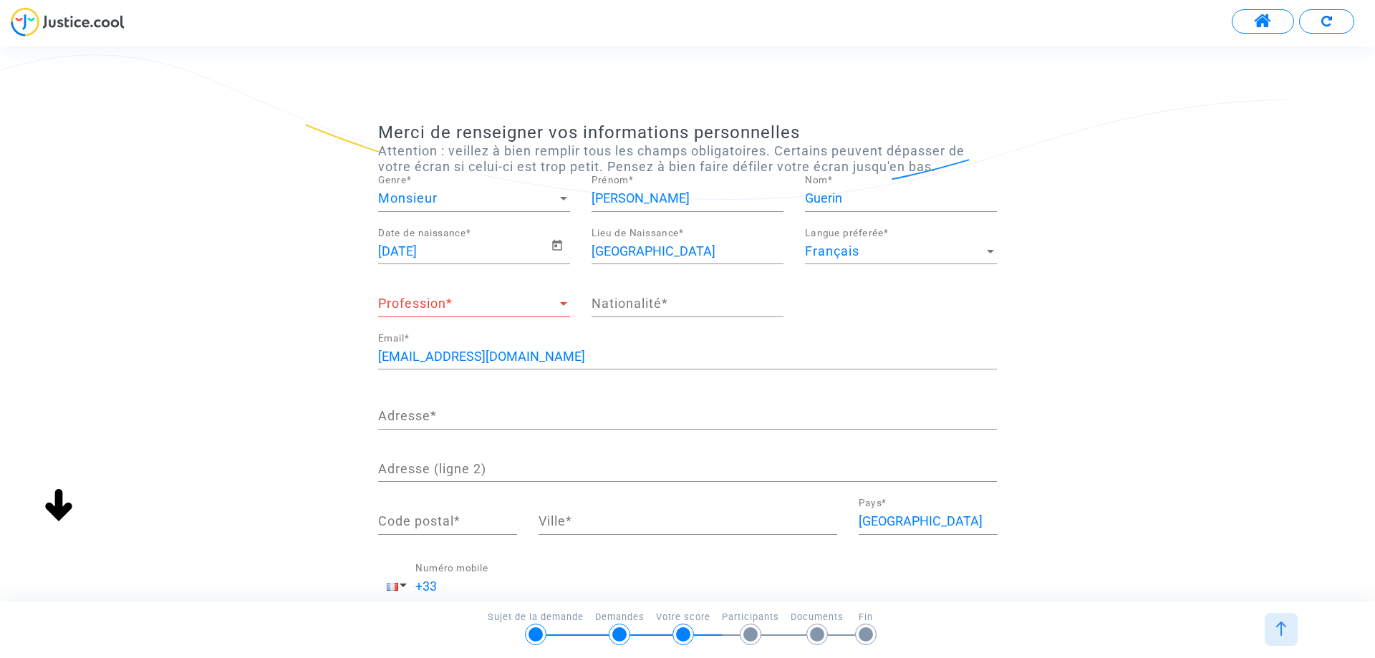
click at [440, 308] on span "Profession" at bounding box center [467, 303] width 179 height 14
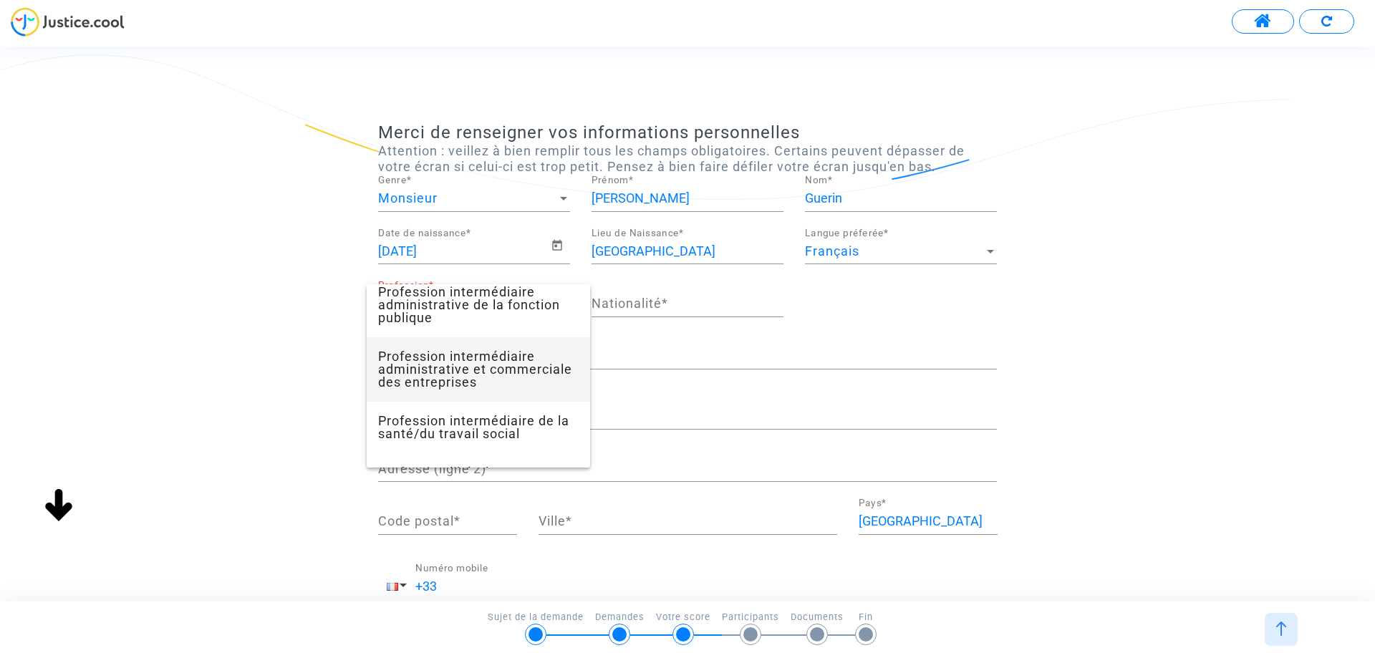
scroll to position [1217, 0]
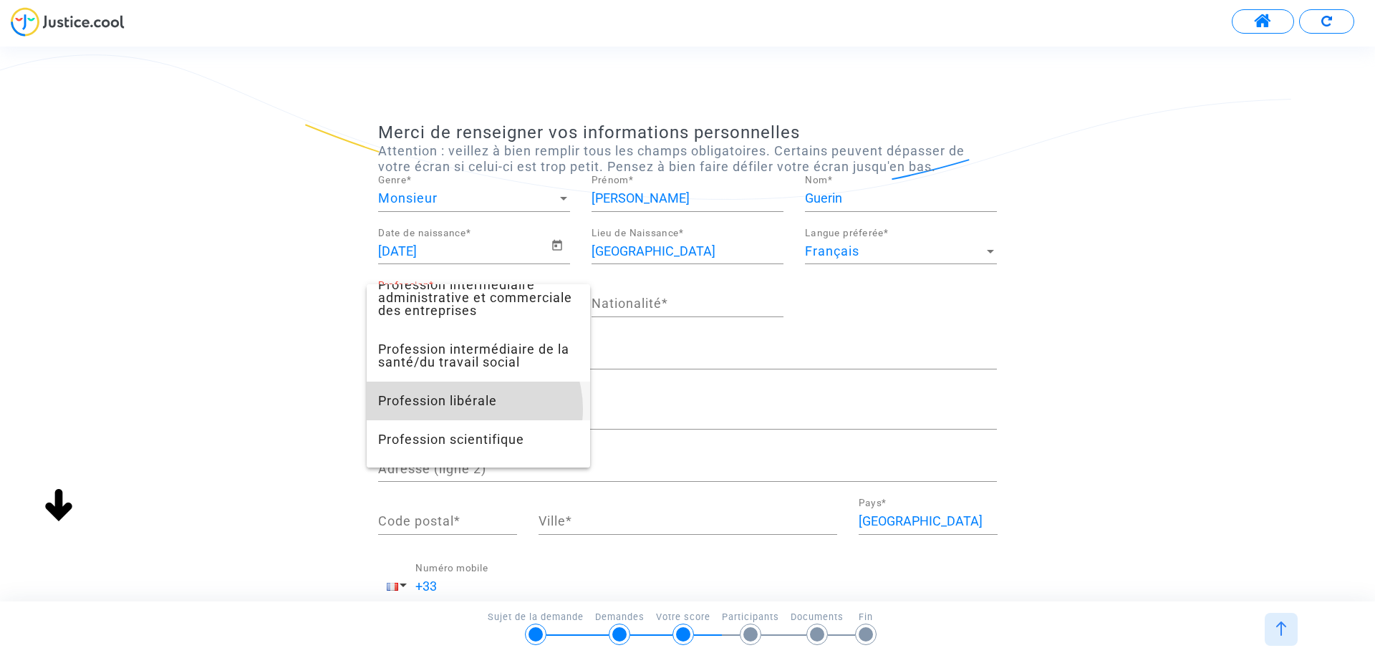
click at [472, 420] on span "Profession libérale" at bounding box center [478, 401] width 200 height 39
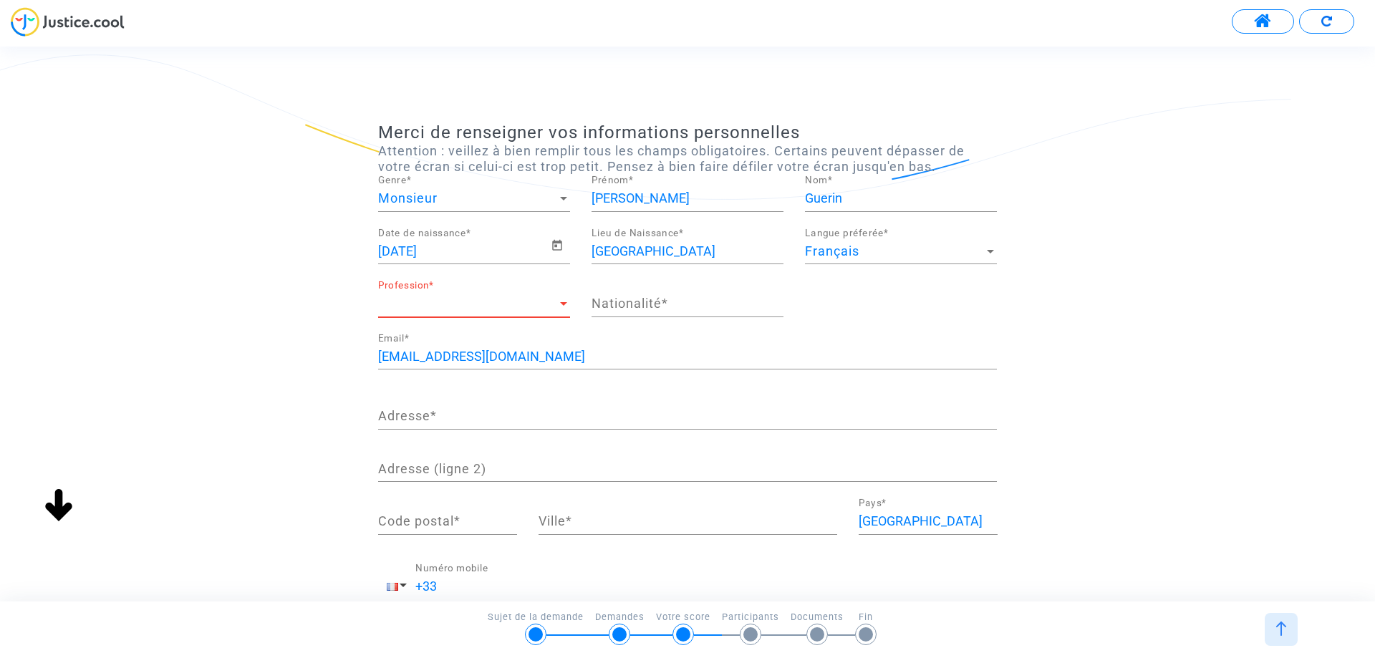
scroll to position [1044, 0]
click at [673, 292] on div "Nationalité *" at bounding box center [687, 299] width 192 height 37
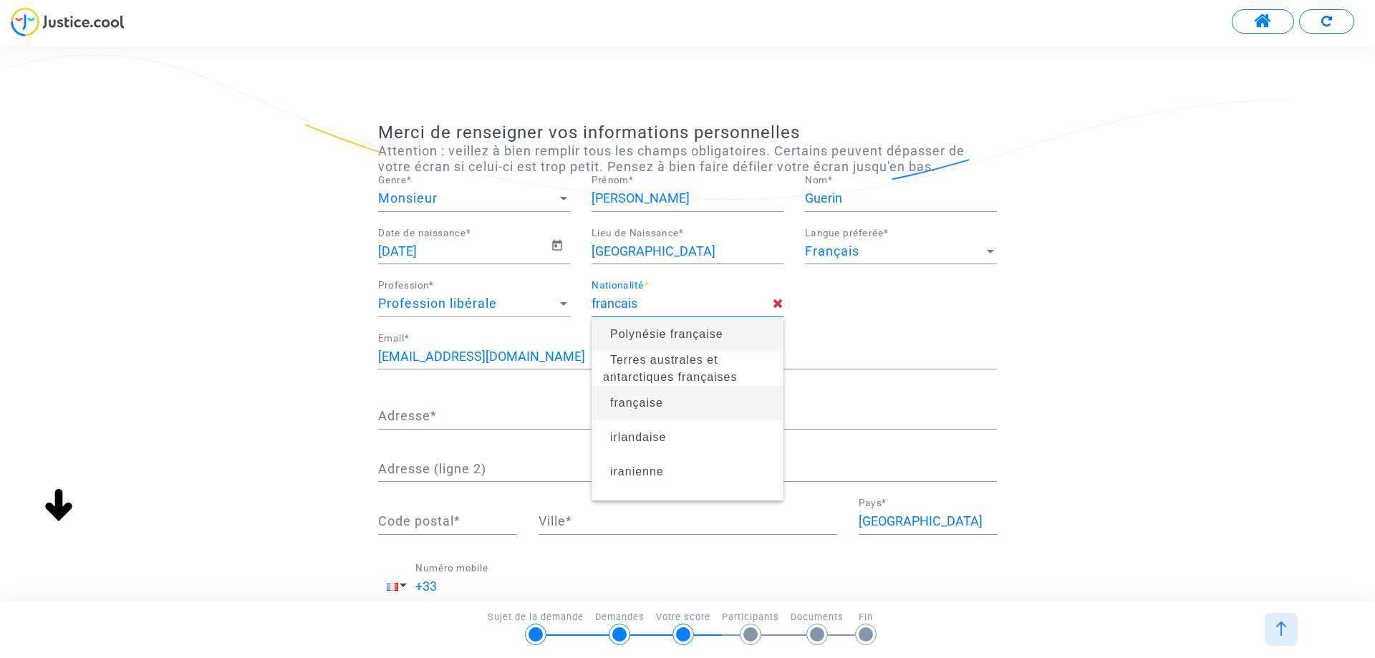
click at [664, 397] on span "française" at bounding box center [687, 403] width 169 height 40
type input "française"
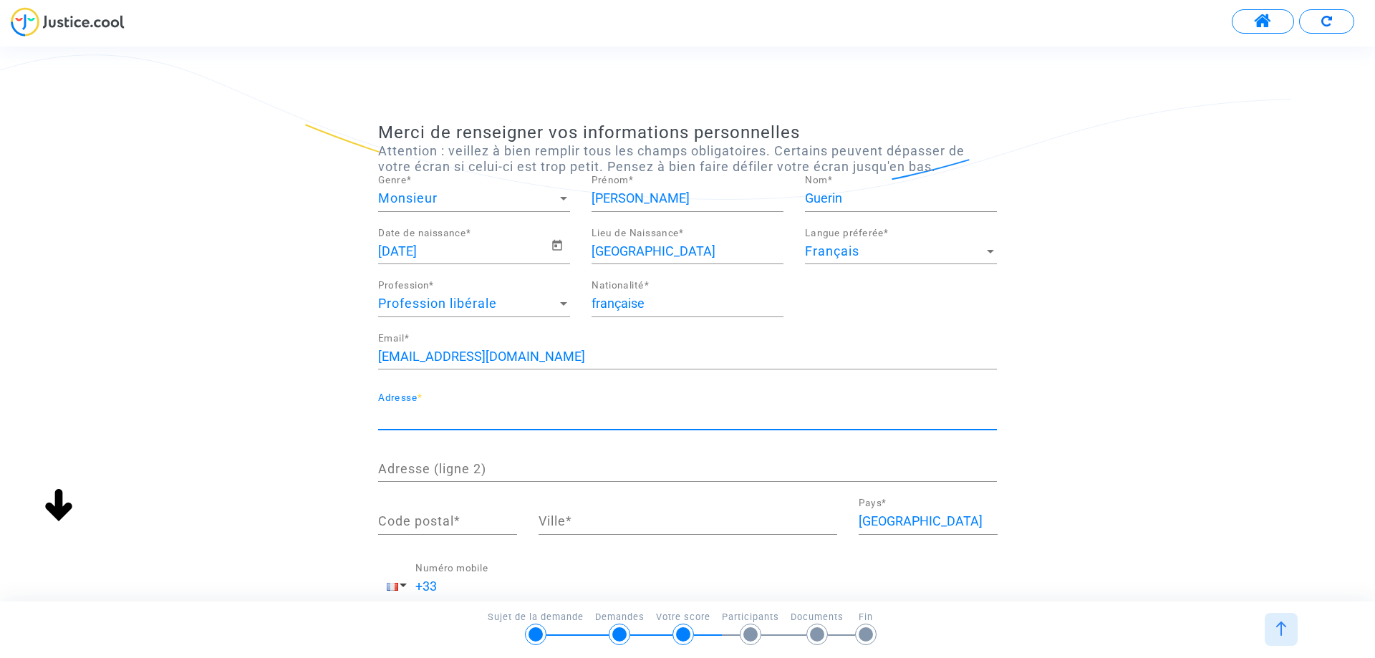
click at [393, 415] on input "Adresse *" at bounding box center [687, 416] width 619 height 14
type input "76 boulevard de charonne"
click at [456, 521] on input "Code postal *" at bounding box center [447, 521] width 139 height 14
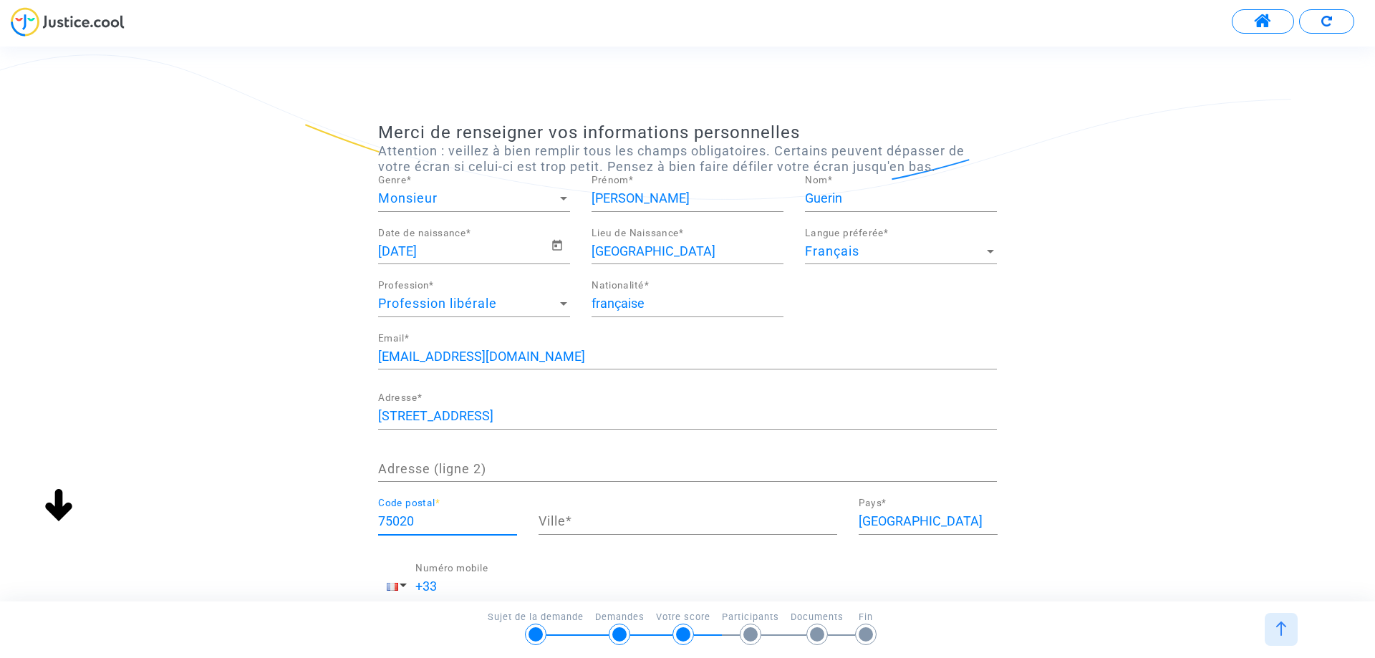
type input "75020"
click at [673, 523] on input "Ville *" at bounding box center [687, 521] width 299 height 14
type input "paris"
click at [294, 375] on div "Merci de renseigner vos informations personnelles Attention : veillez à bien re…" at bounding box center [687, 391] width 1375 height 538
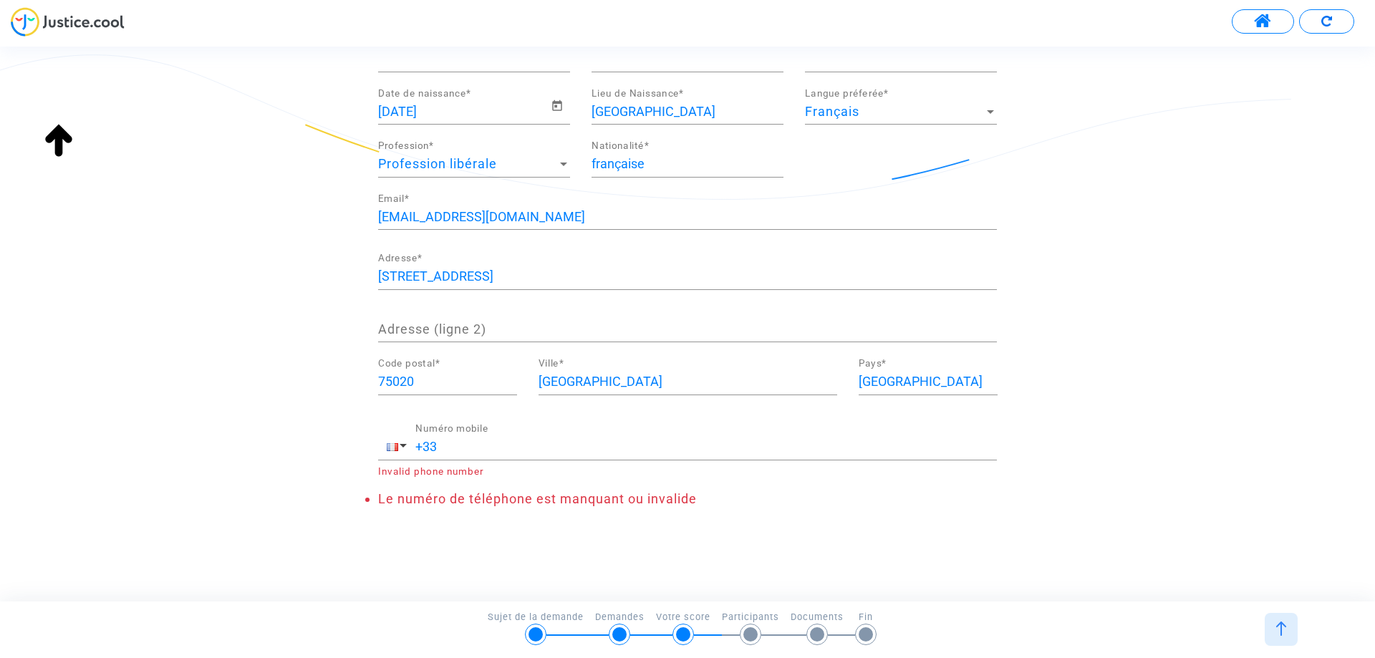
click at [485, 440] on input "+33" at bounding box center [705, 447] width 581 height 14
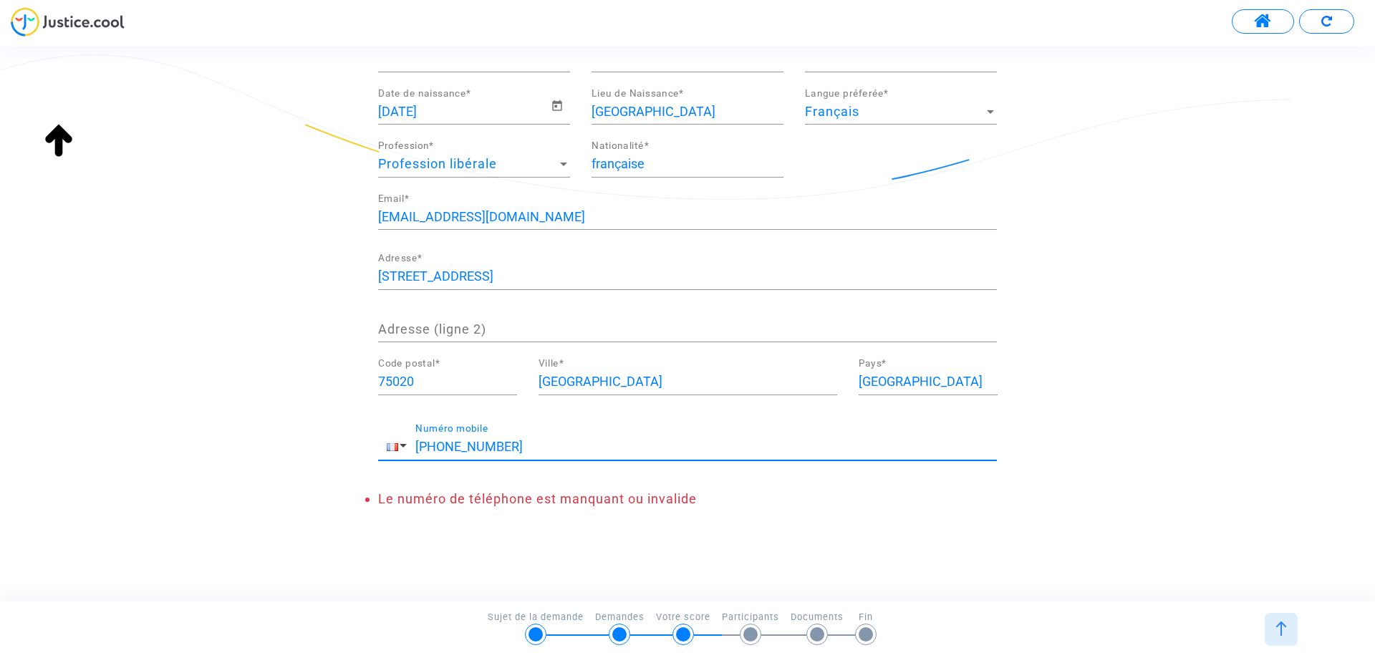
click at [526, 462] on div "+33623535009 Numéro mobile" at bounding box center [687, 450] width 619 height 54
click at [551, 448] on input "+33623535009" at bounding box center [705, 447] width 581 height 14
click at [453, 448] on input "+33623535009" at bounding box center [705, 447] width 581 height 14
click at [441, 446] on input "+33623535009" at bounding box center [705, 447] width 581 height 14
click at [436, 446] on input "+33623535009" at bounding box center [705, 447] width 581 height 14
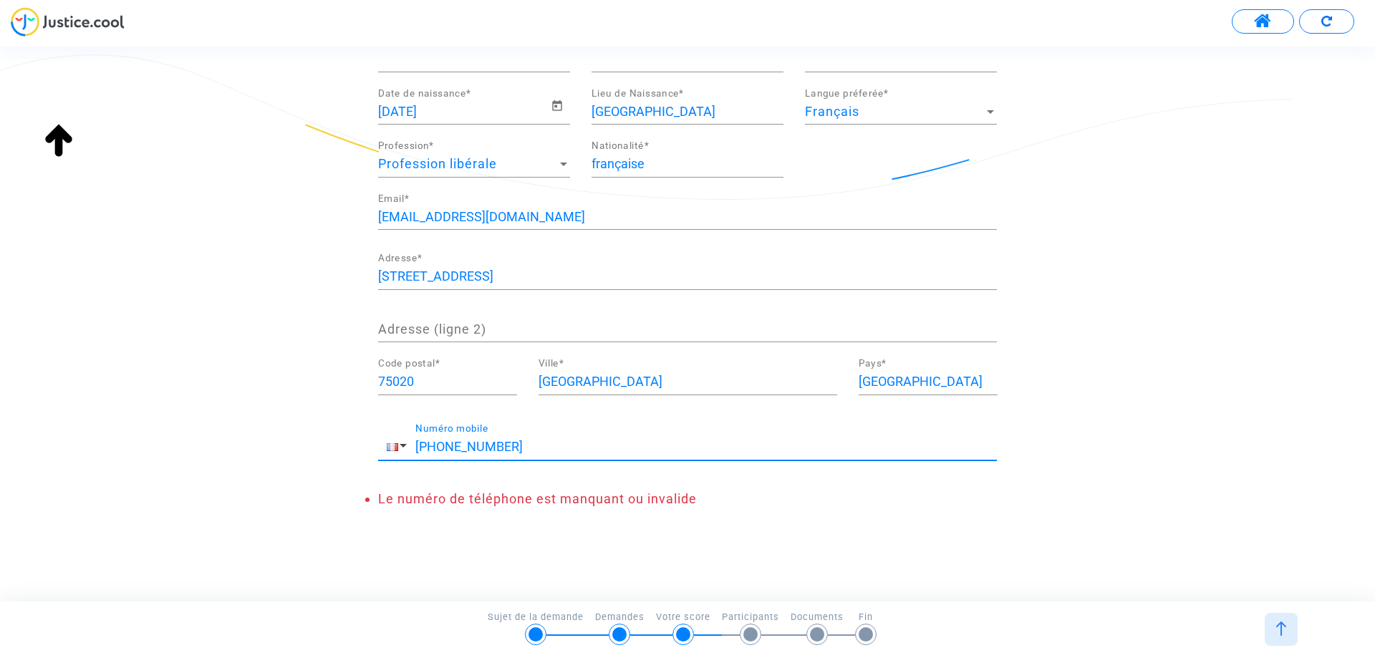
click at [543, 441] on input "+33623535009" at bounding box center [705, 447] width 581 height 14
click at [541, 443] on input "+33623535009" at bounding box center [705, 447] width 581 height 14
click at [401, 445] on span "button" at bounding box center [402, 446] width 7 height 4
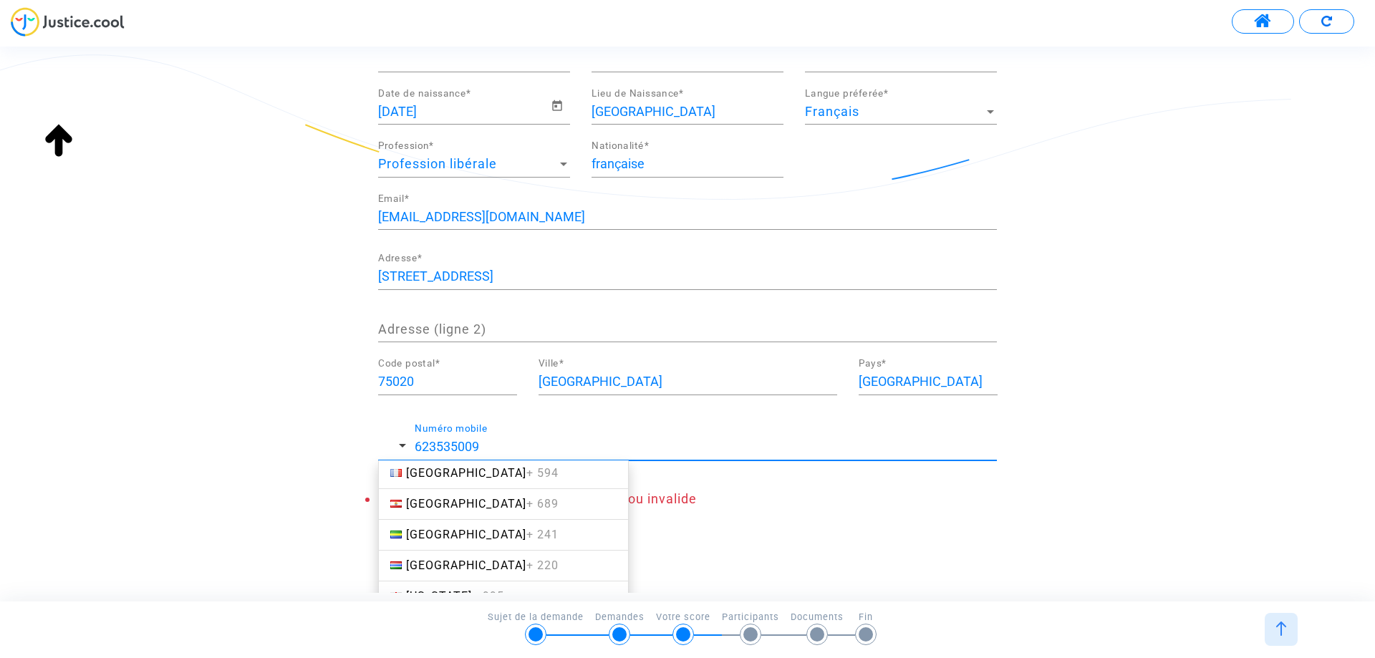
scroll to position [2077, 0]
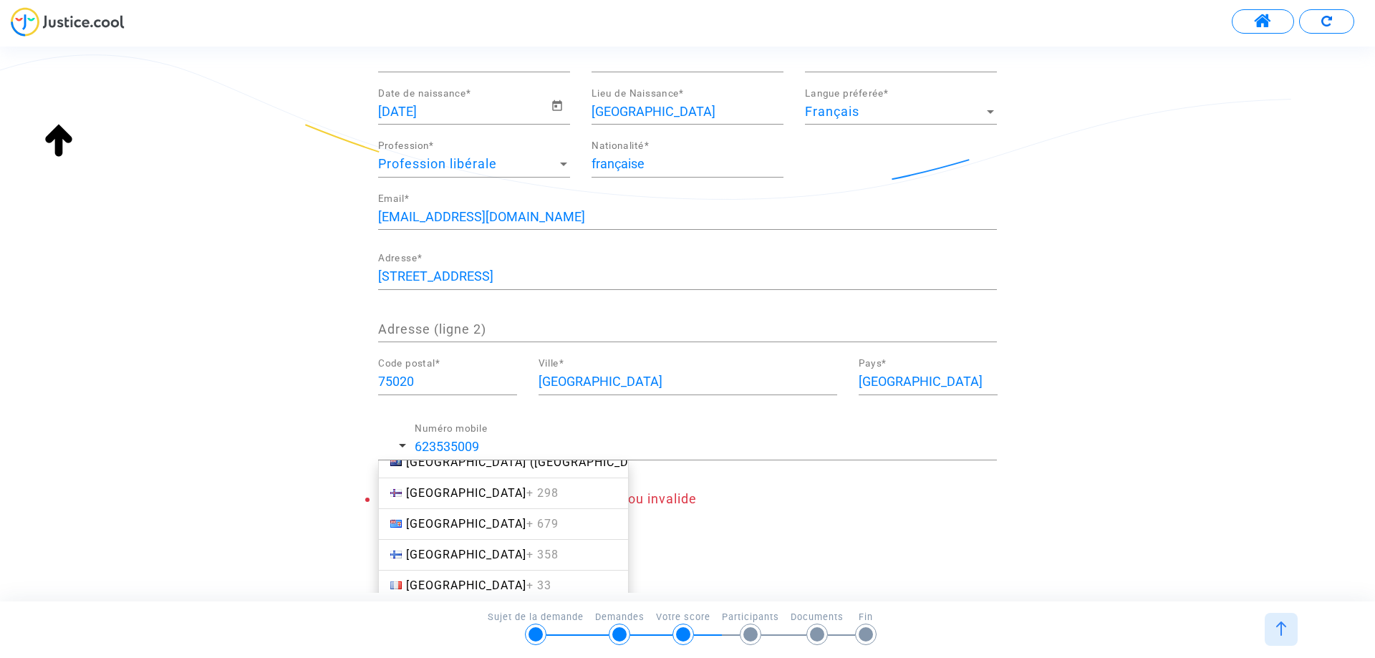
click at [526, 583] on span "+ 33" at bounding box center [538, 586] width 25 height 14
type input "+33 623535009"
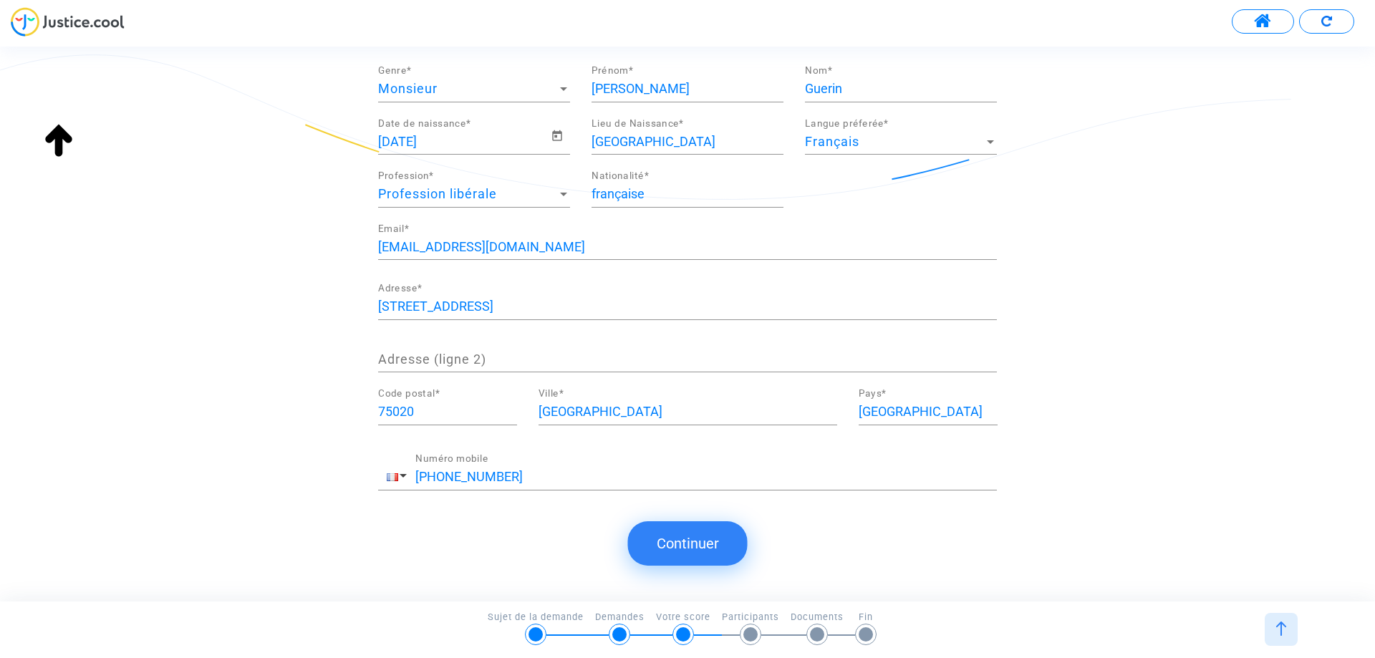
click at [725, 554] on button "Continuer" at bounding box center [688, 543] width 120 height 44
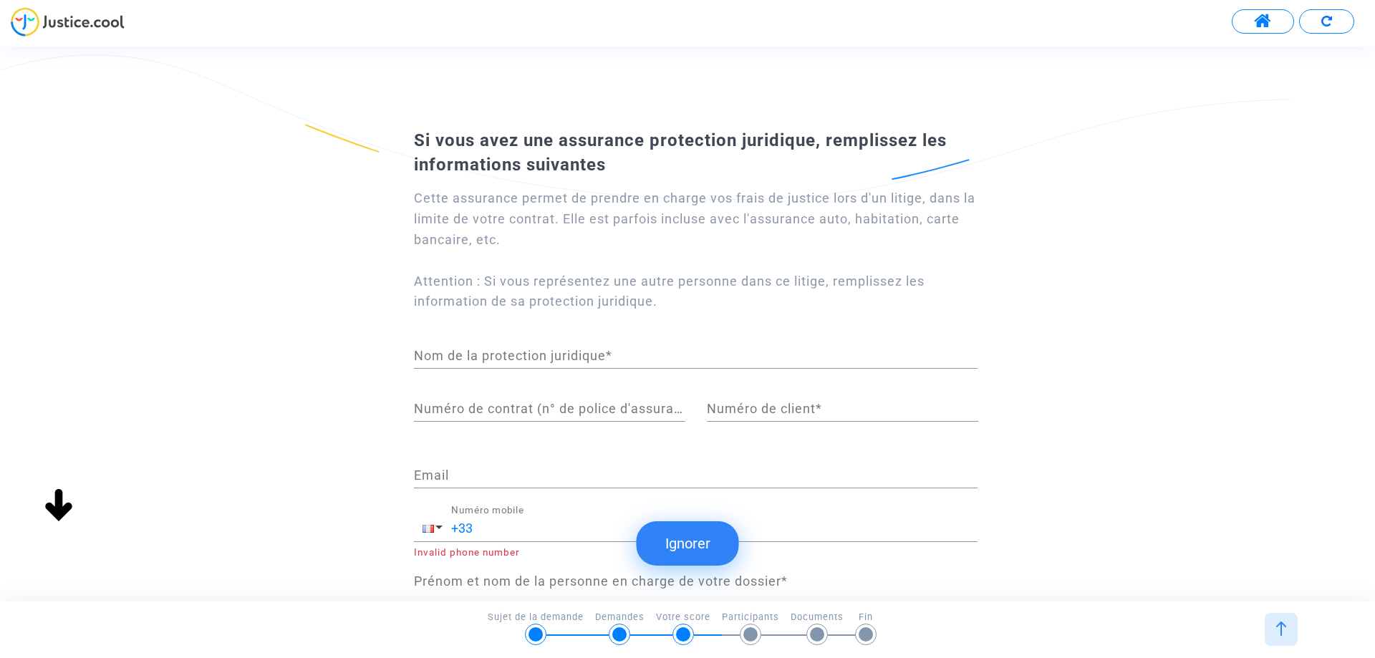
scroll to position [72, 0]
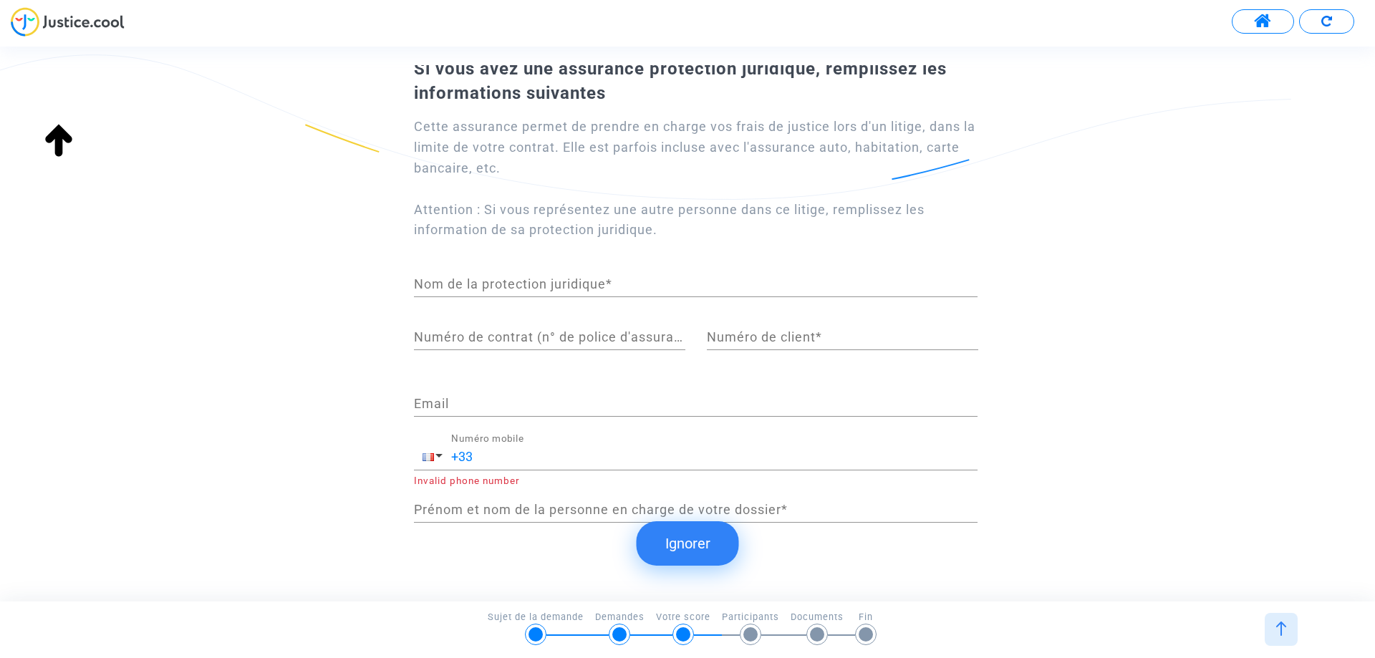
click at [685, 551] on button "Ignorer" at bounding box center [688, 543] width 102 height 44
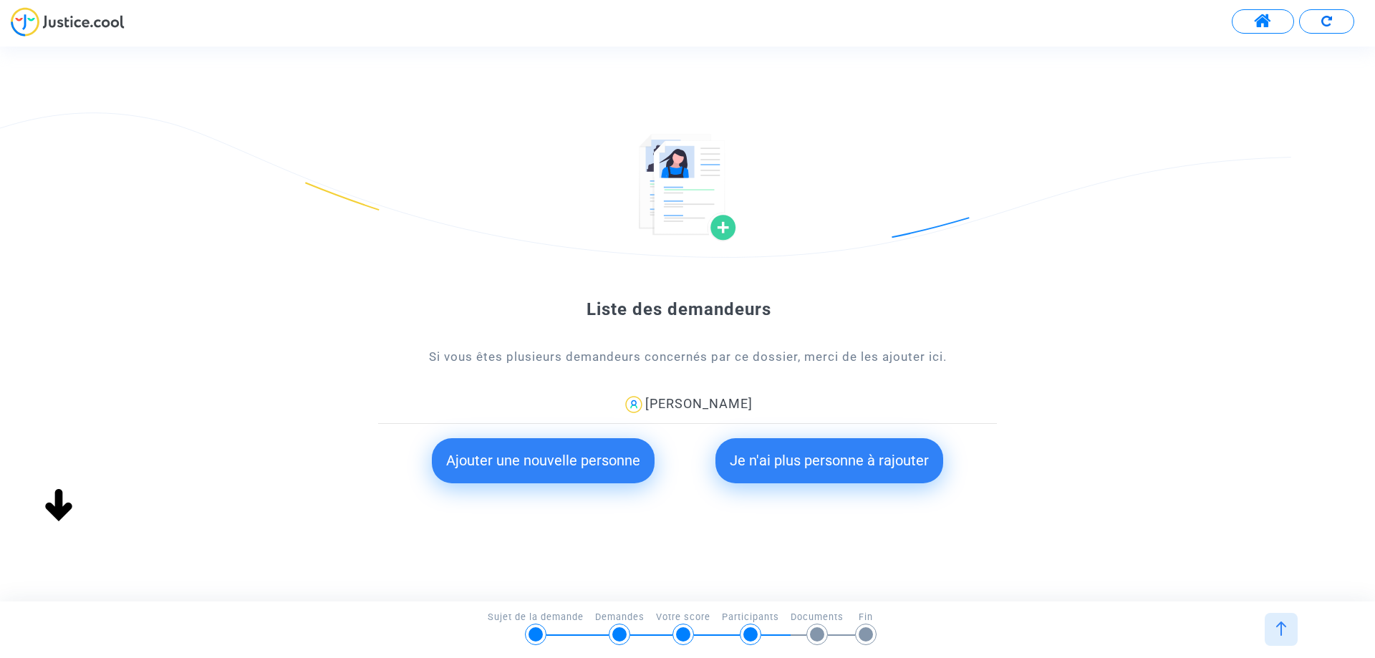
click at [820, 464] on button "Je n'ai plus personne à rajouter" at bounding box center [829, 460] width 228 height 44
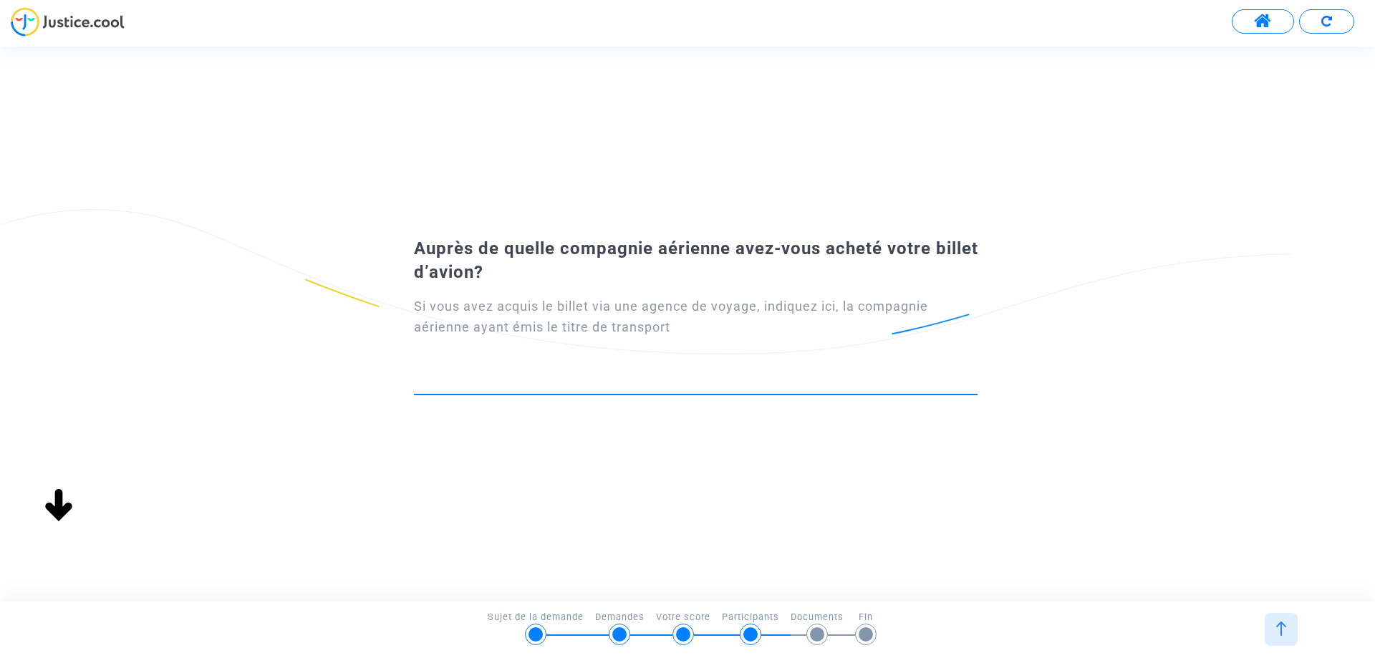
click at [713, 381] on input at bounding box center [696, 382] width 564 height 14
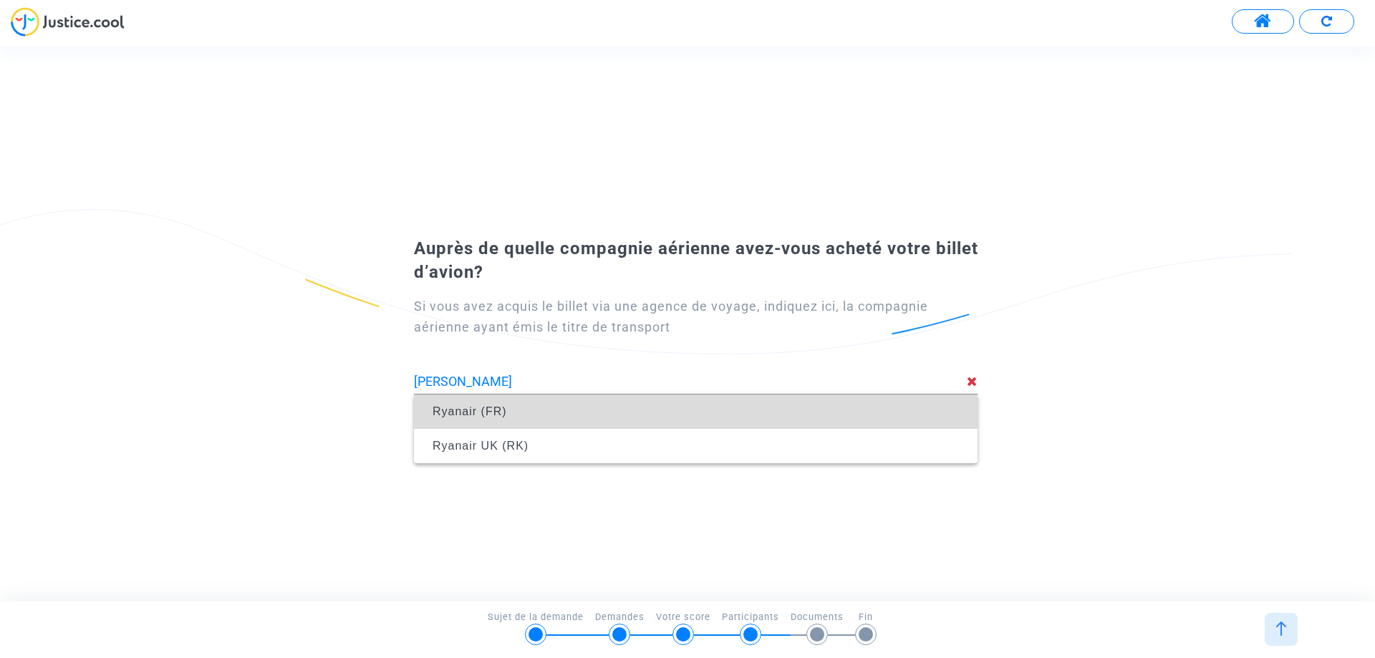
click at [496, 417] on span "Ryanair (FR)" at bounding box center [470, 411] width 74 height 12
type input "Ryanair (FR)"
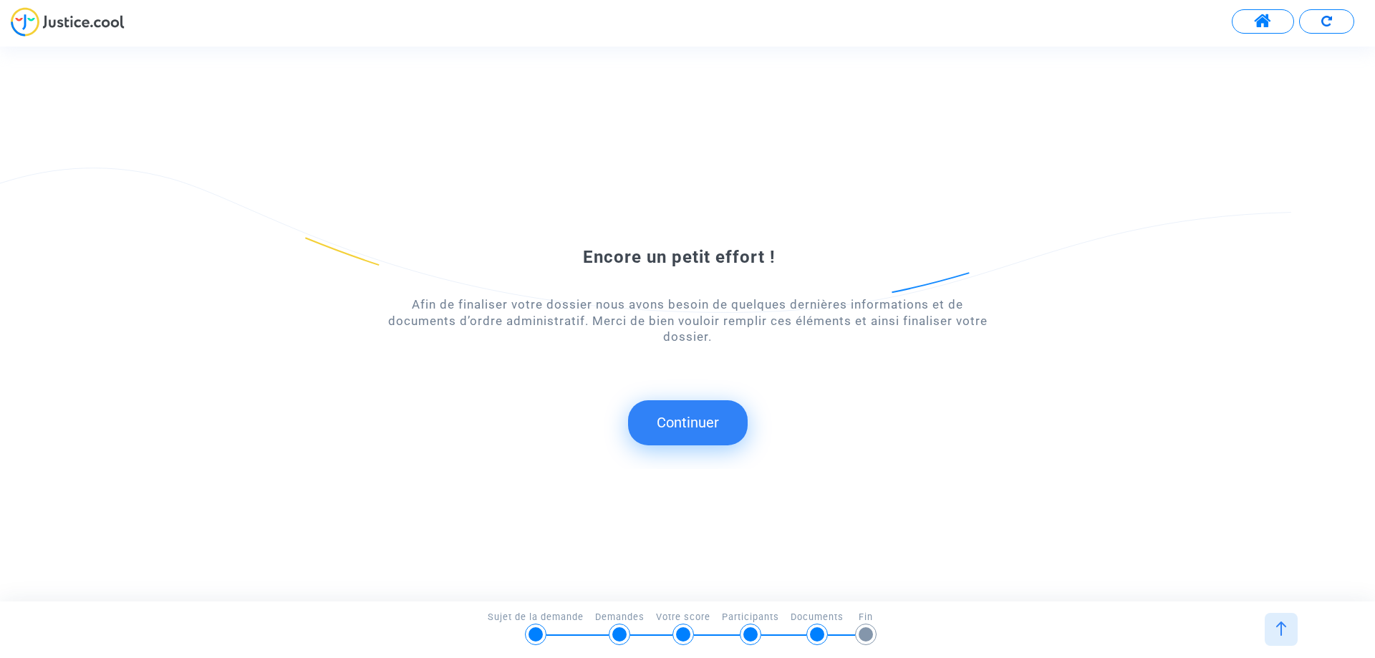
click at [676, 426] on button "Continuer" at bounding box center [688, 422] width 120 height 44
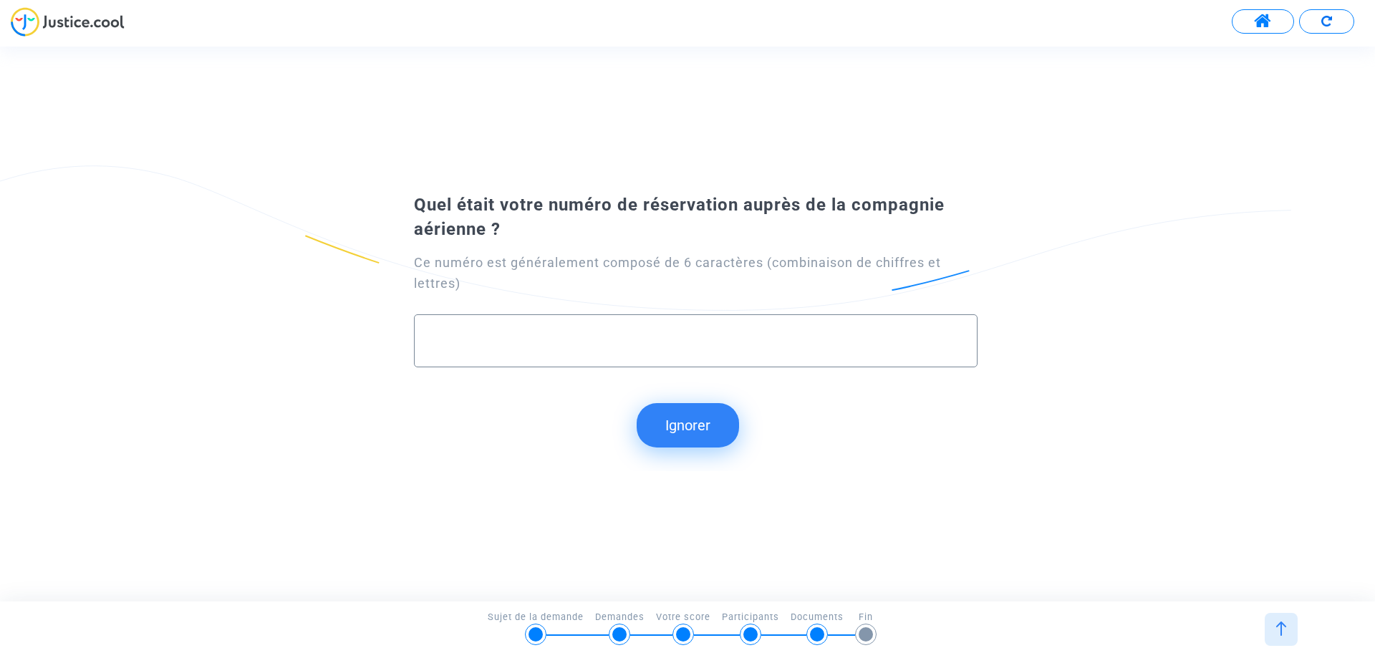
paste input "TWPVUL"
type input "TWPVUL"
click at [662, 416] on button "Continuer" at bounding box center [688, 425] width 120 height 44
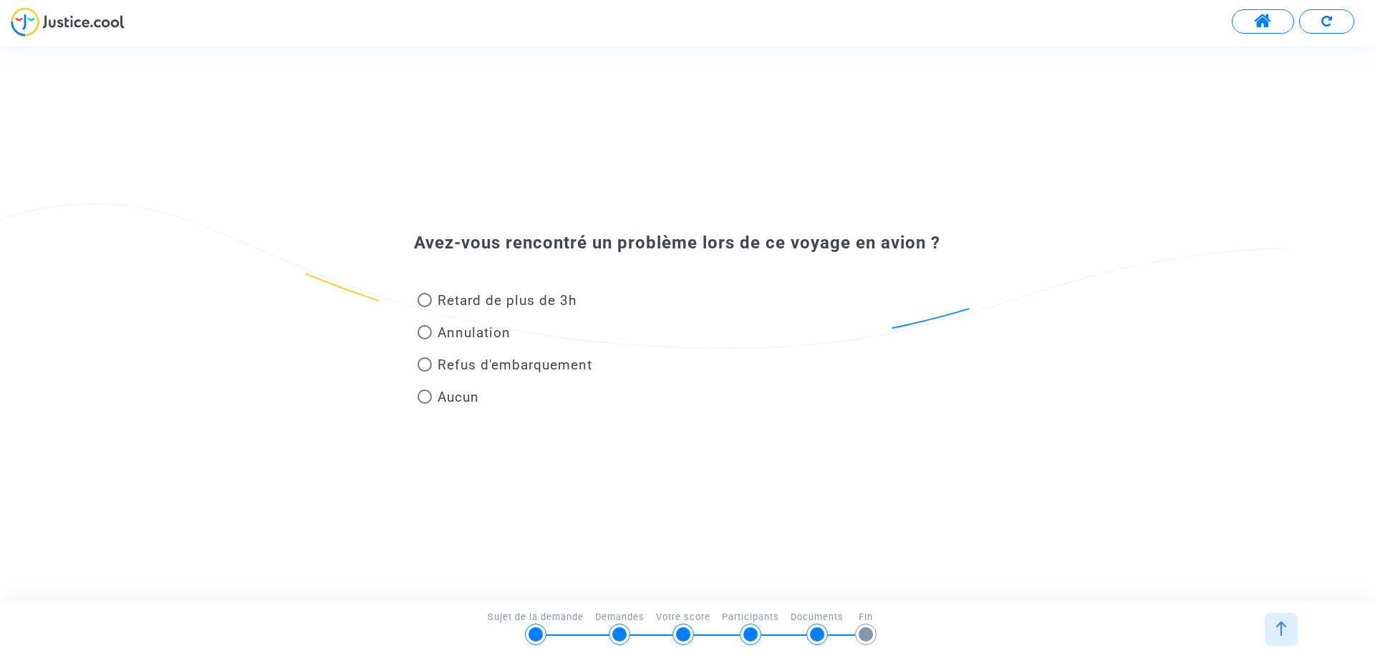
click at [450, 395] on span "Aucun" at bounding box center [459, 397] width 42 height 16
click at [425, 404] on input "Aucun" at bounding box center [424, 404] width 1 height 1
radio input "true"
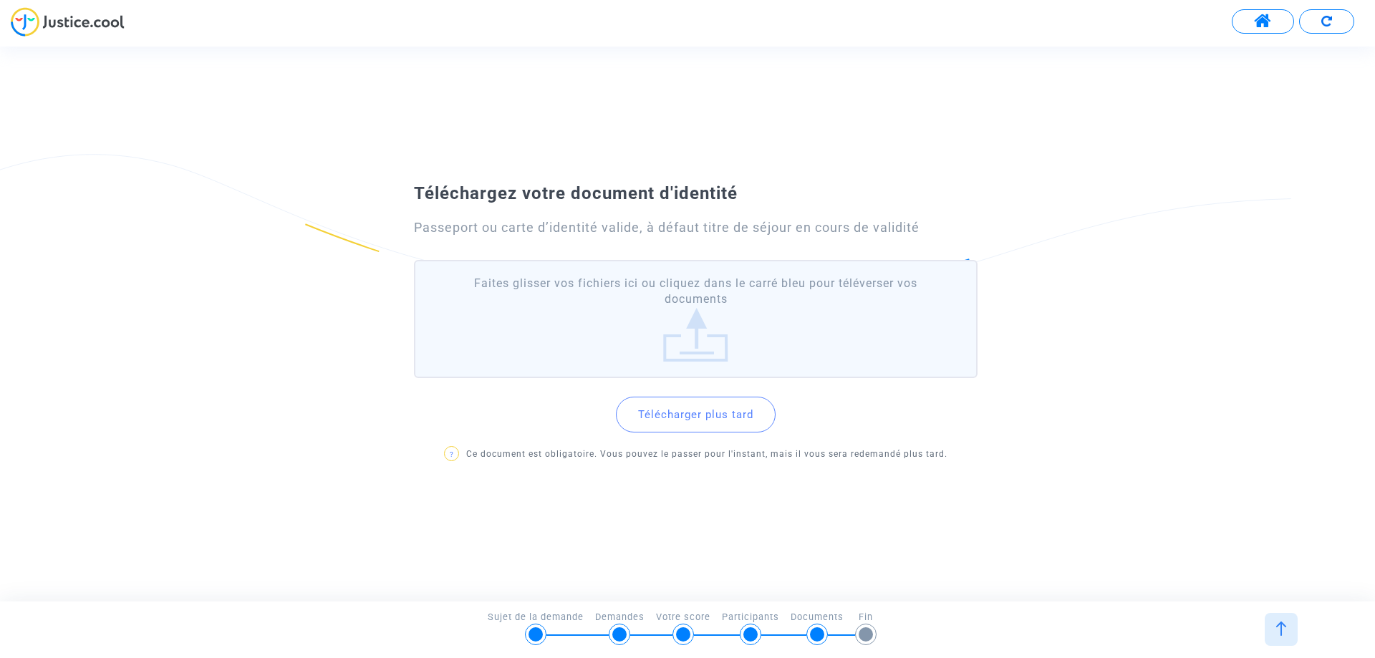
click at [697, 317] on label "Faites glisser vos fichiers ici ou cliquez dans le carré bleu pour téléverser v…" at bounding box center [696, 319] width 564 height 118
click at [0, 0] on input "Faites glisser vos fichiers ici ou cliquez dans le carré bleu pour téléverser v…" at bounding box center [0, 0] width 0 height 0
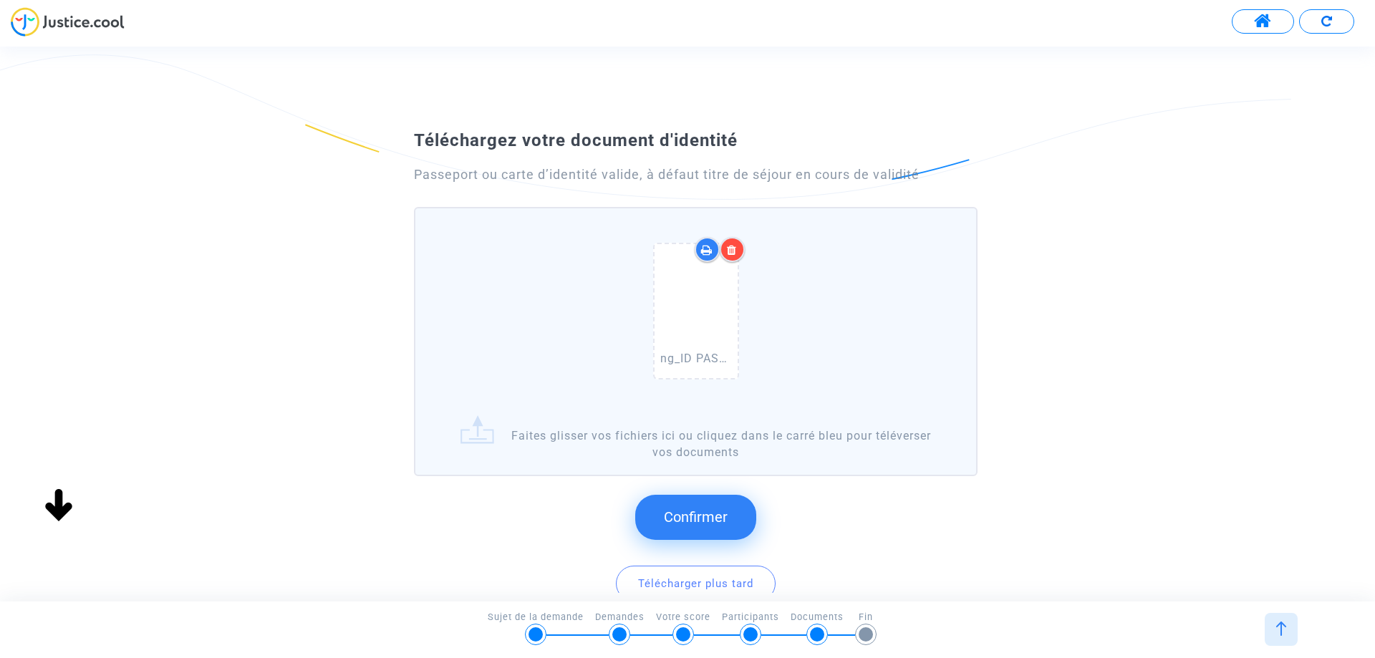
scroll to position [120, 0]
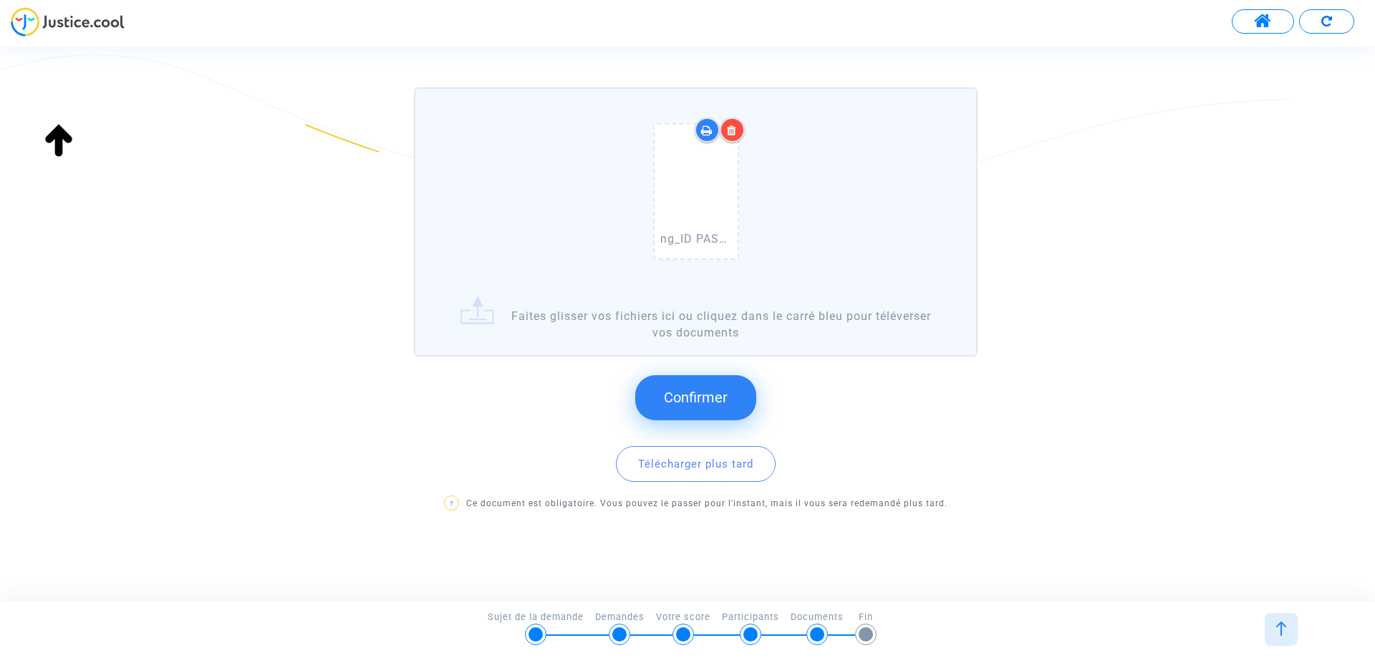
click at [706, 393] on span "Confirmer" at bounding box center [696, 397] width 64 height 17
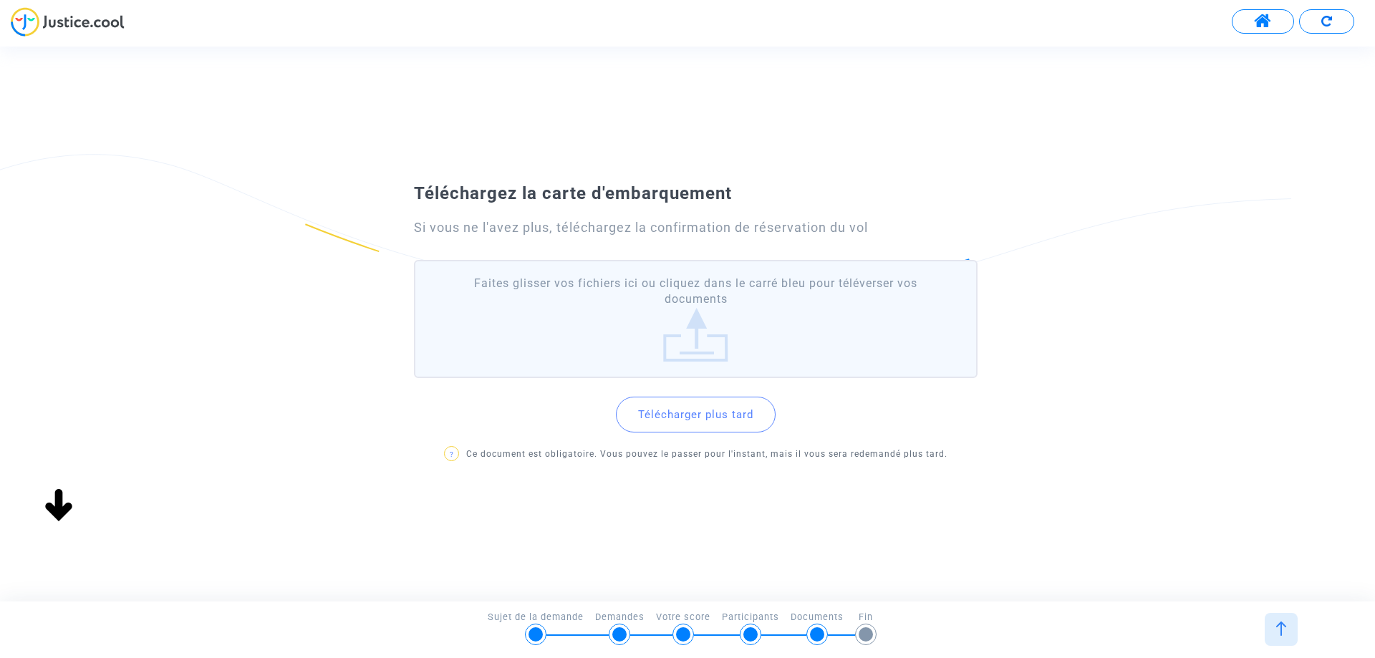
click at [723, 422] on button "Télécharger plus tard" at bounding box center [696, 415] width 160 height 36
click at [718, 322] on label "Faites glisser vos fichiers ici ou cliquez dans le carré bleu pour téléverser v…" at bounding box center [696, 319] width 564 height 118
click at [0, 0] on input "Faites glisser vos fichiers ici ou cliquez dans le carré bleu pour téléverser v…" at bounding box center [0, 0] width 0 height 0
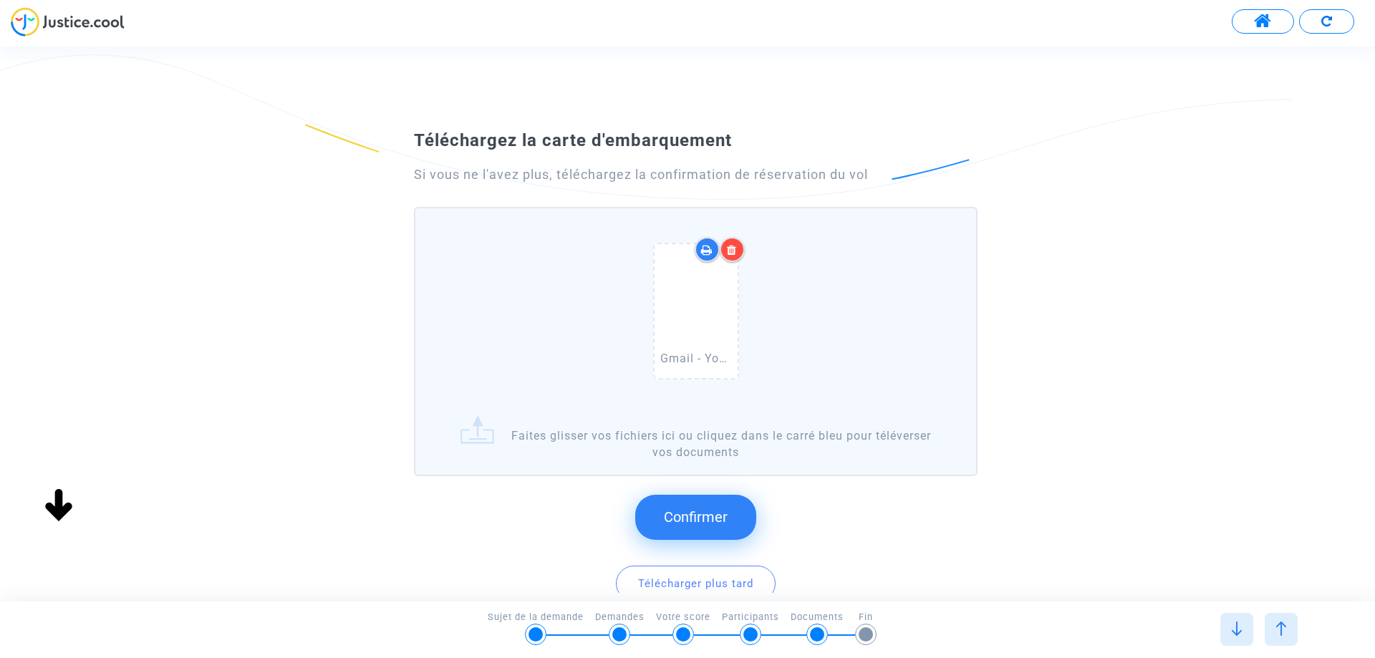
click at [680, 513] on span "Confirmer" at bounding box center [696, 516] width 64 height 17
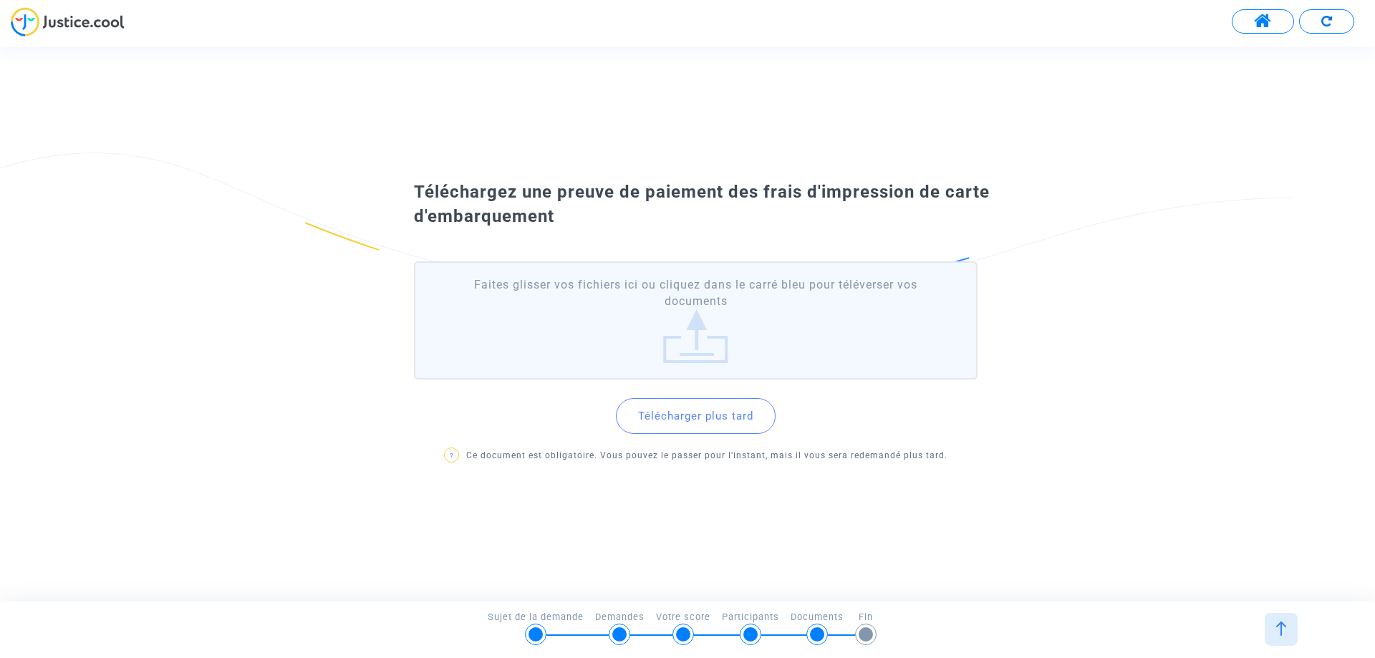
click at [704, 333] on label "Faites glisser vos fichiers ici ou cliquez dans le carré bleu pour téléverser v…" at bounding box center [696, 320] width 564 height 118
click at [0, 0] on input "Faites glisser vos fichiers ici ou cliquez dans le carré bleu pour téléverser v…" at bounding box center [0, 0] width 0 height 0
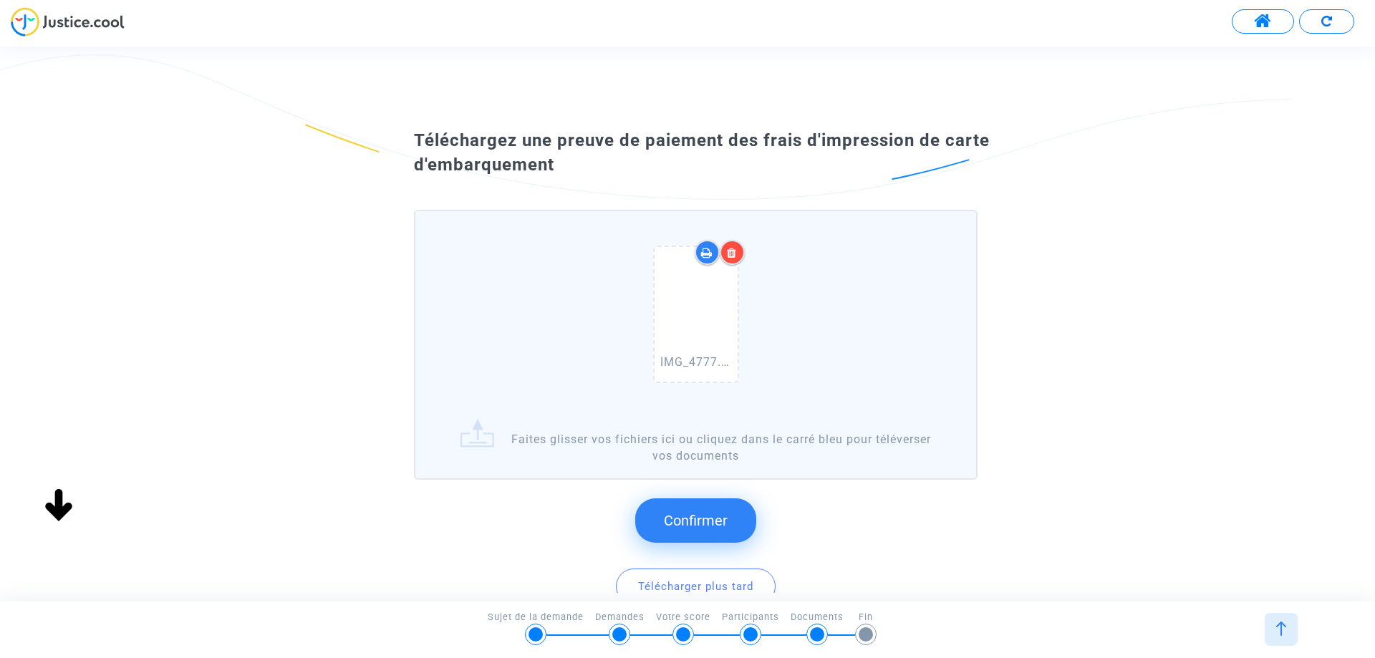
scroll to position [72, 0]
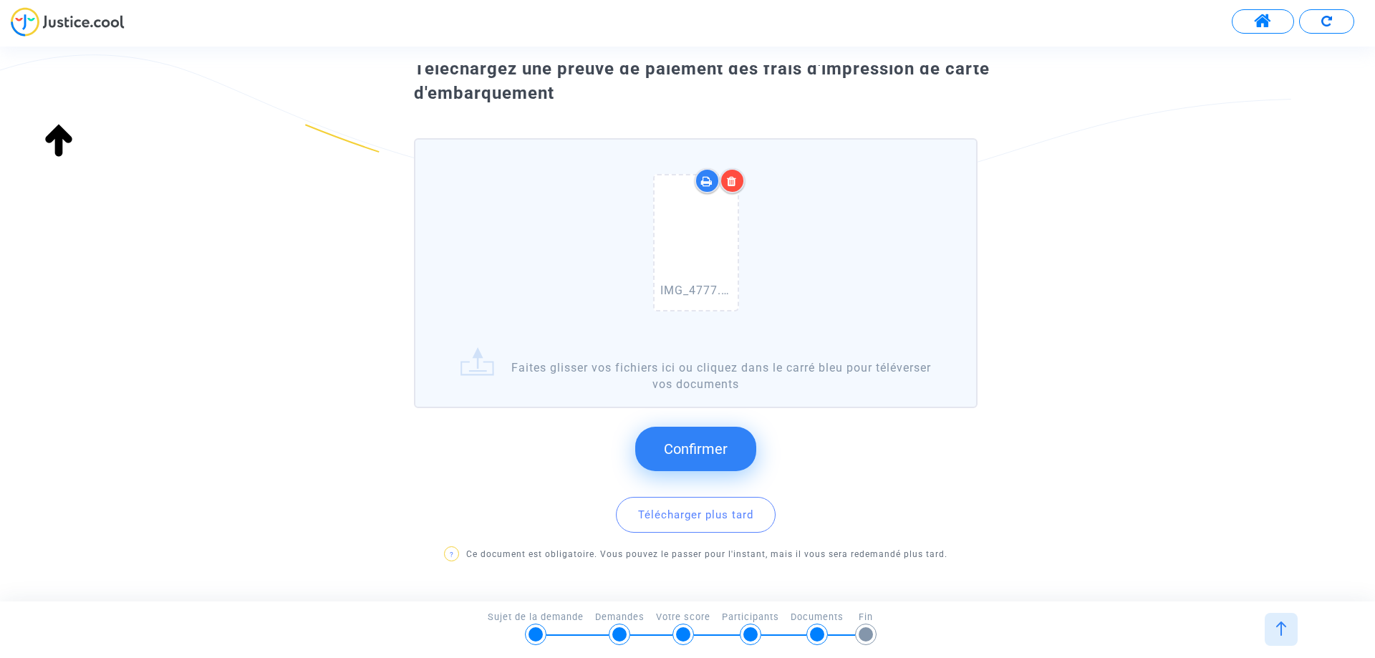
click at [710, 455] on span "Confirmer" at bounding box center [696, 448] width 64 height 17
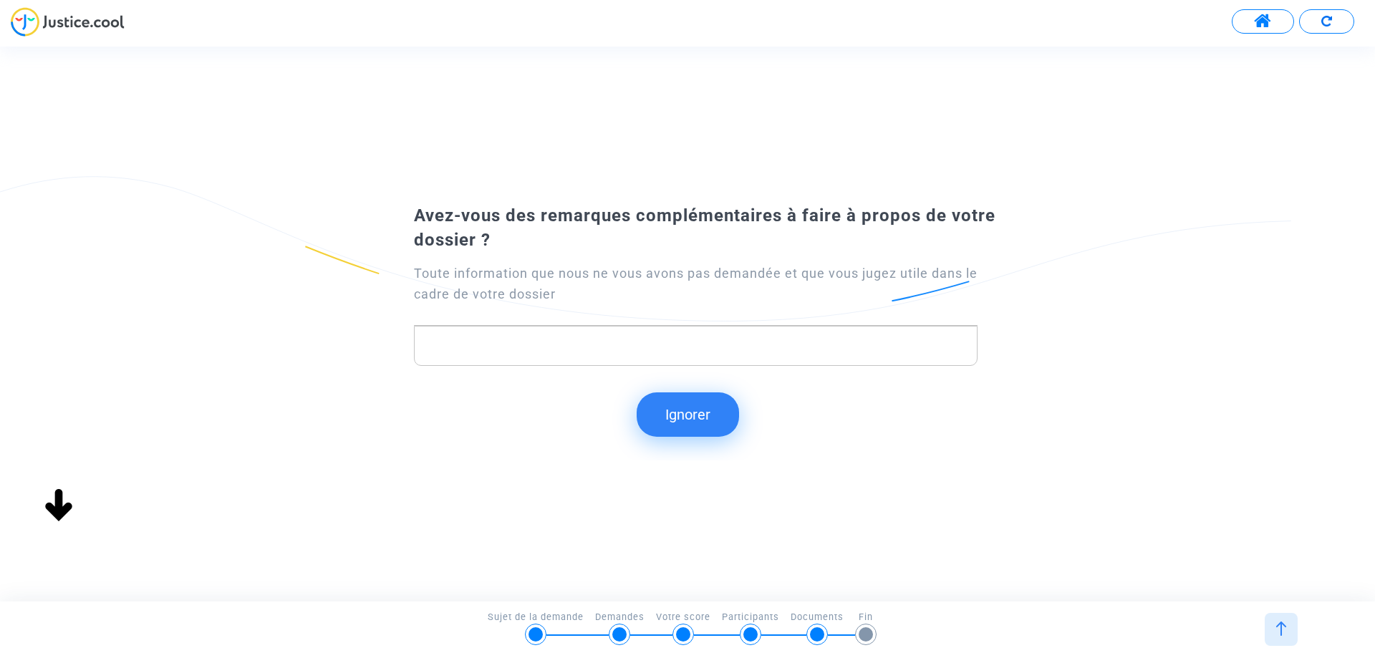
click at [768, 339] on p "Rich Text Editor, main" at bounding box center [696, 346] width 549 height 18
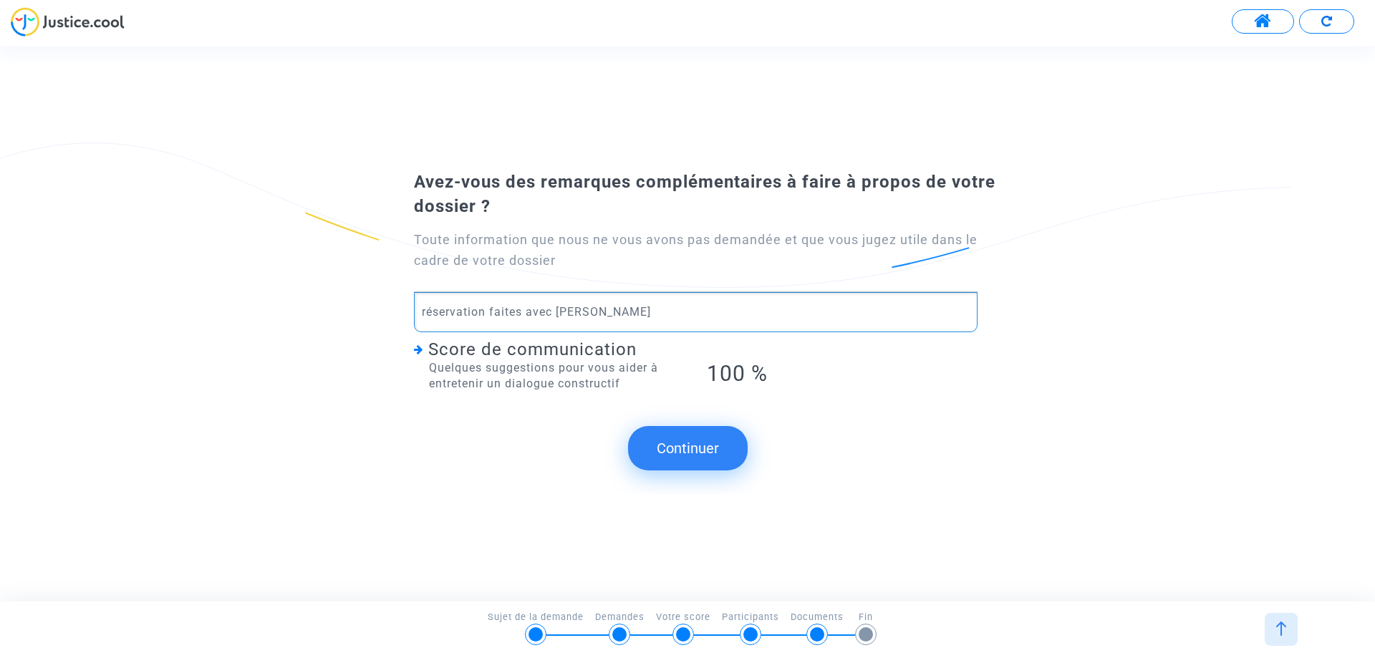
click at [700, 325] on div "réservation faites avec OPODO" at bounding box center [696, 312] width 564 height 40
click at [705, 445] on button "Continuer" at bounding box center [688, 448] width 120 height 44
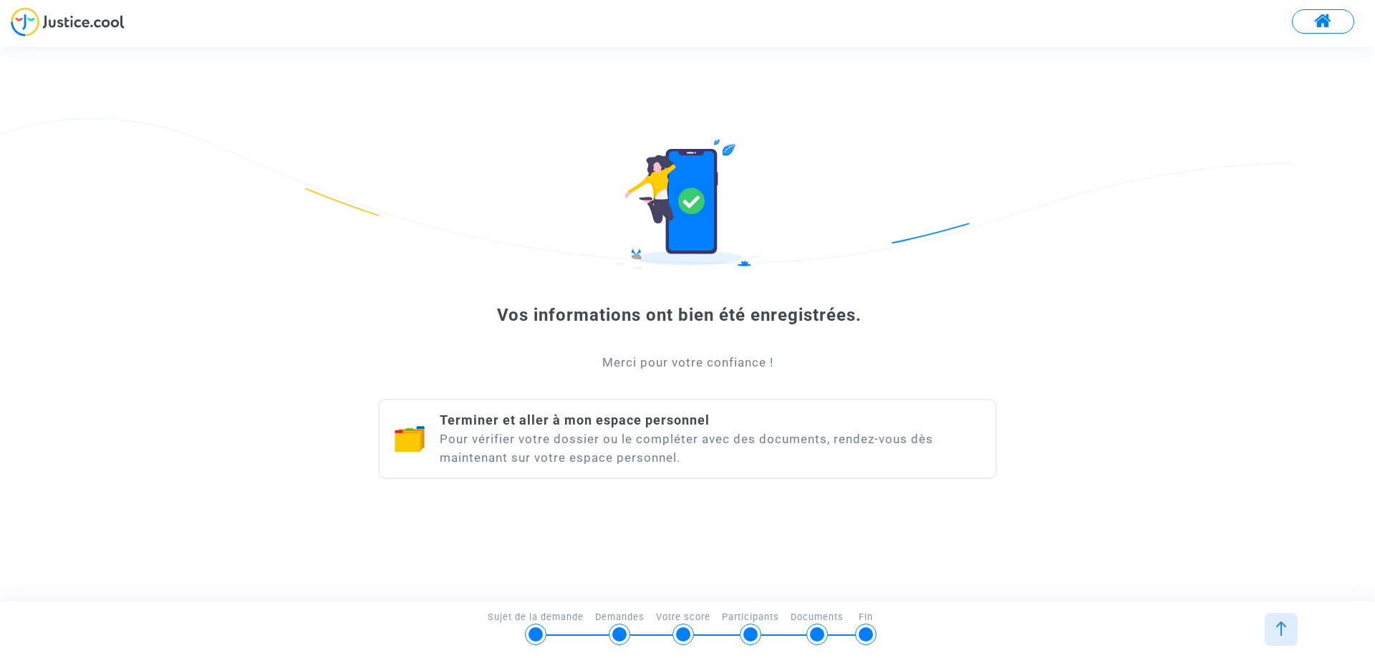
click at [634, 429] on div "Terminer et aller à mon espace personnel Pour vérifier votre dossier ou le comp…" at bounding box center [710, 439] width 541 height 56
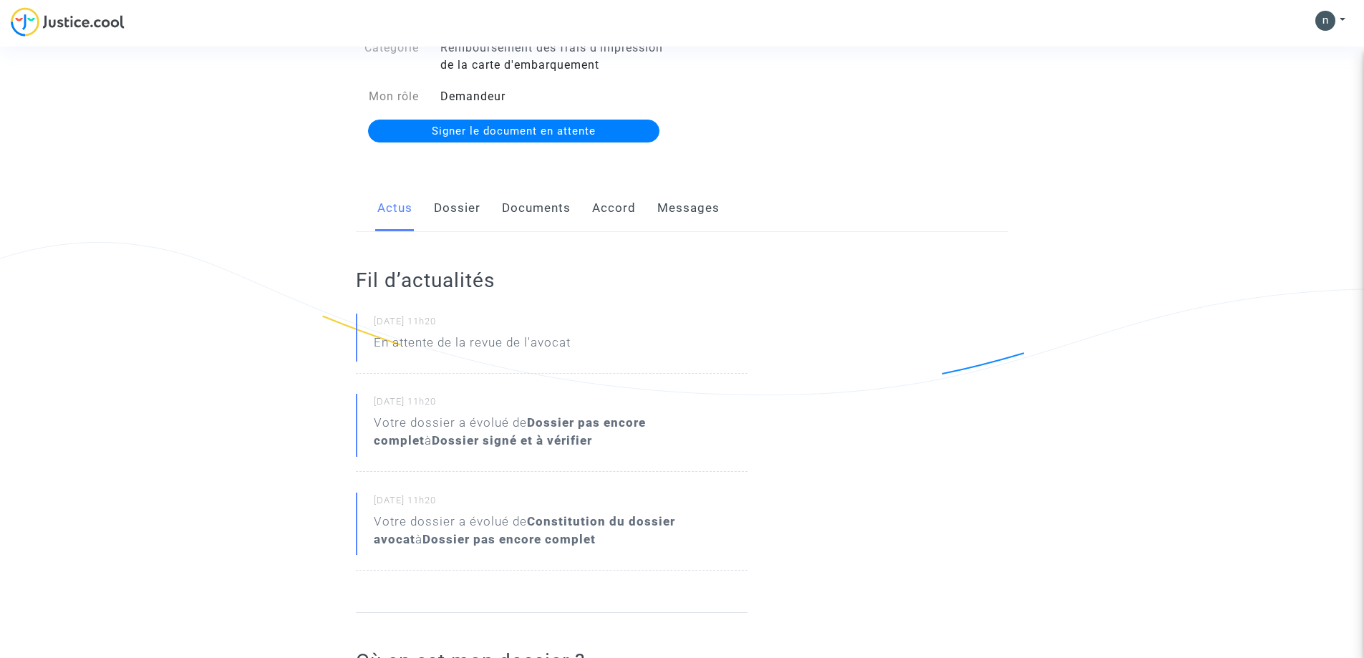
scroll to position [72, 0]
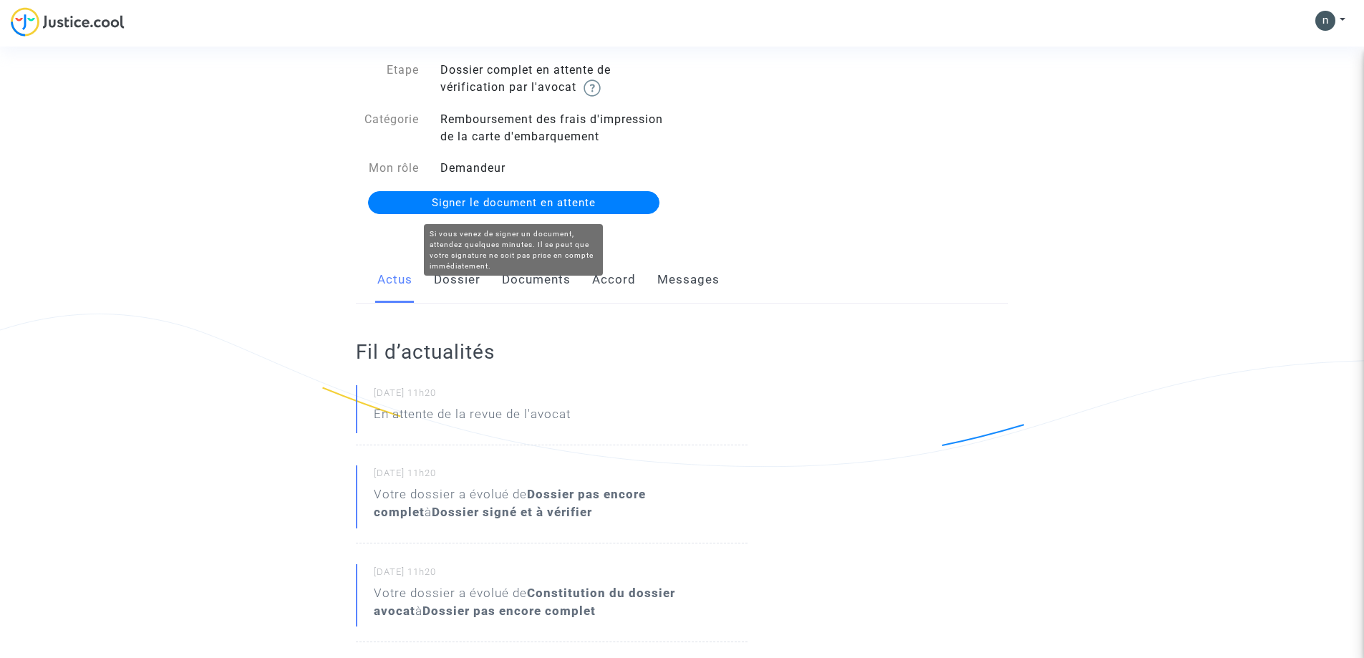
click at [570, 203] on span "Signer le document en attente" at bounding box center [514, 202] width 164 height 13
